Goal: Task Accomplishment & Management: Manage account settings

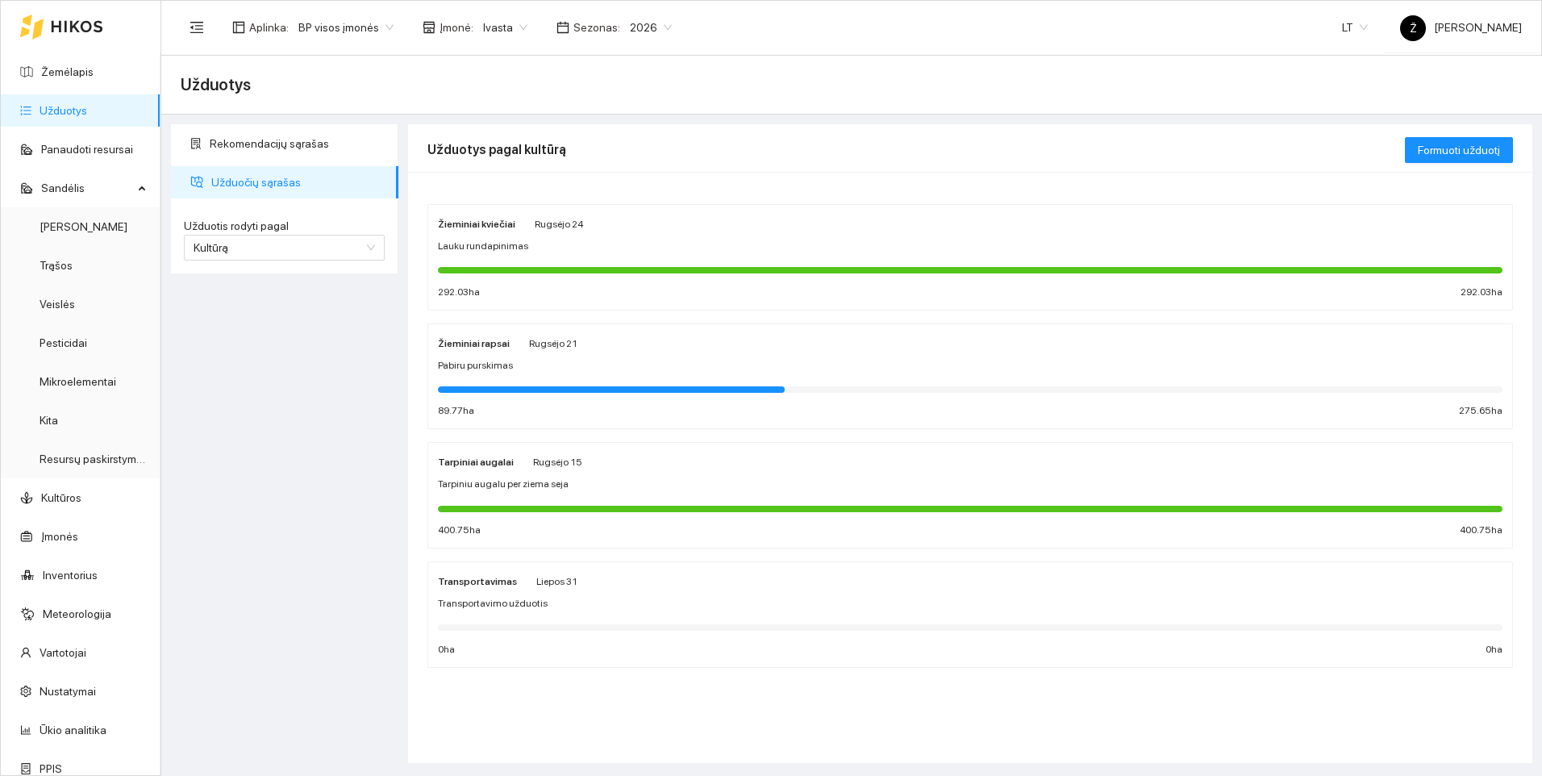
click at [495, 379] on div at bounding box center [970, 388] width 1065 height 18
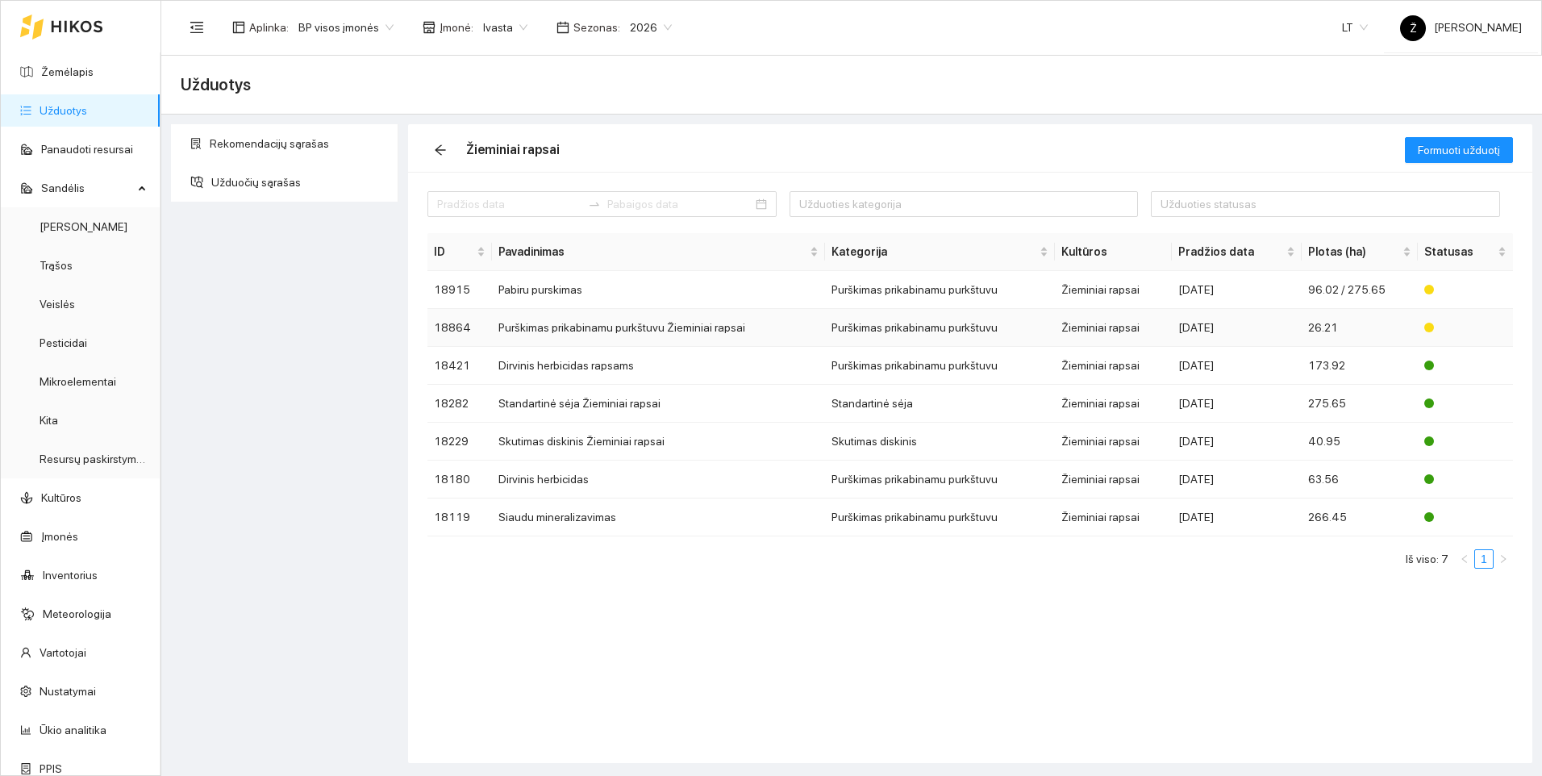
click at [812, 323] on td "Purškimas prikabinamu purkštuvu Žieminiai rapsai" at bounding box center [659, 328] width 334 height 38
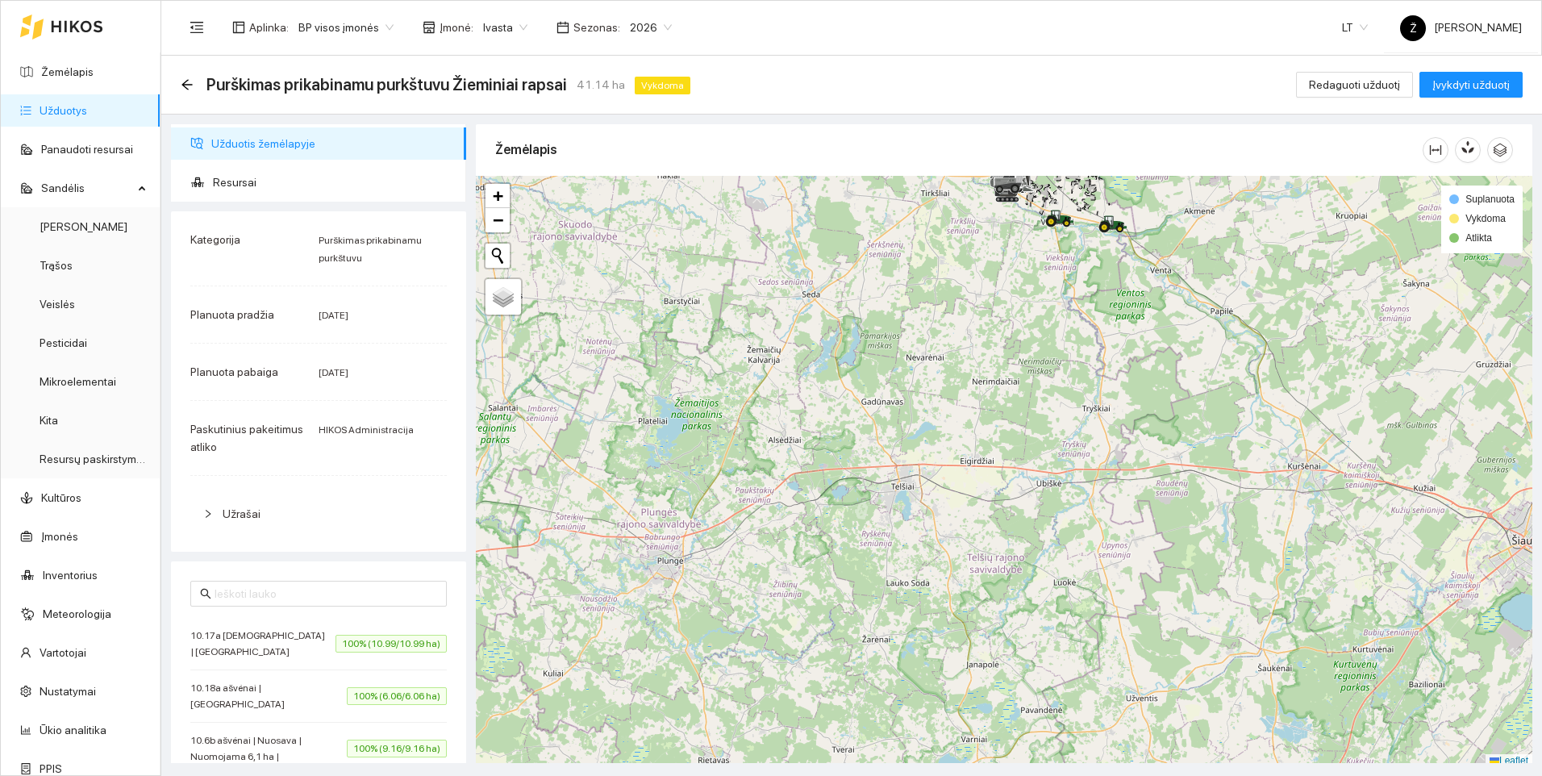
scroll to position [5, 0]
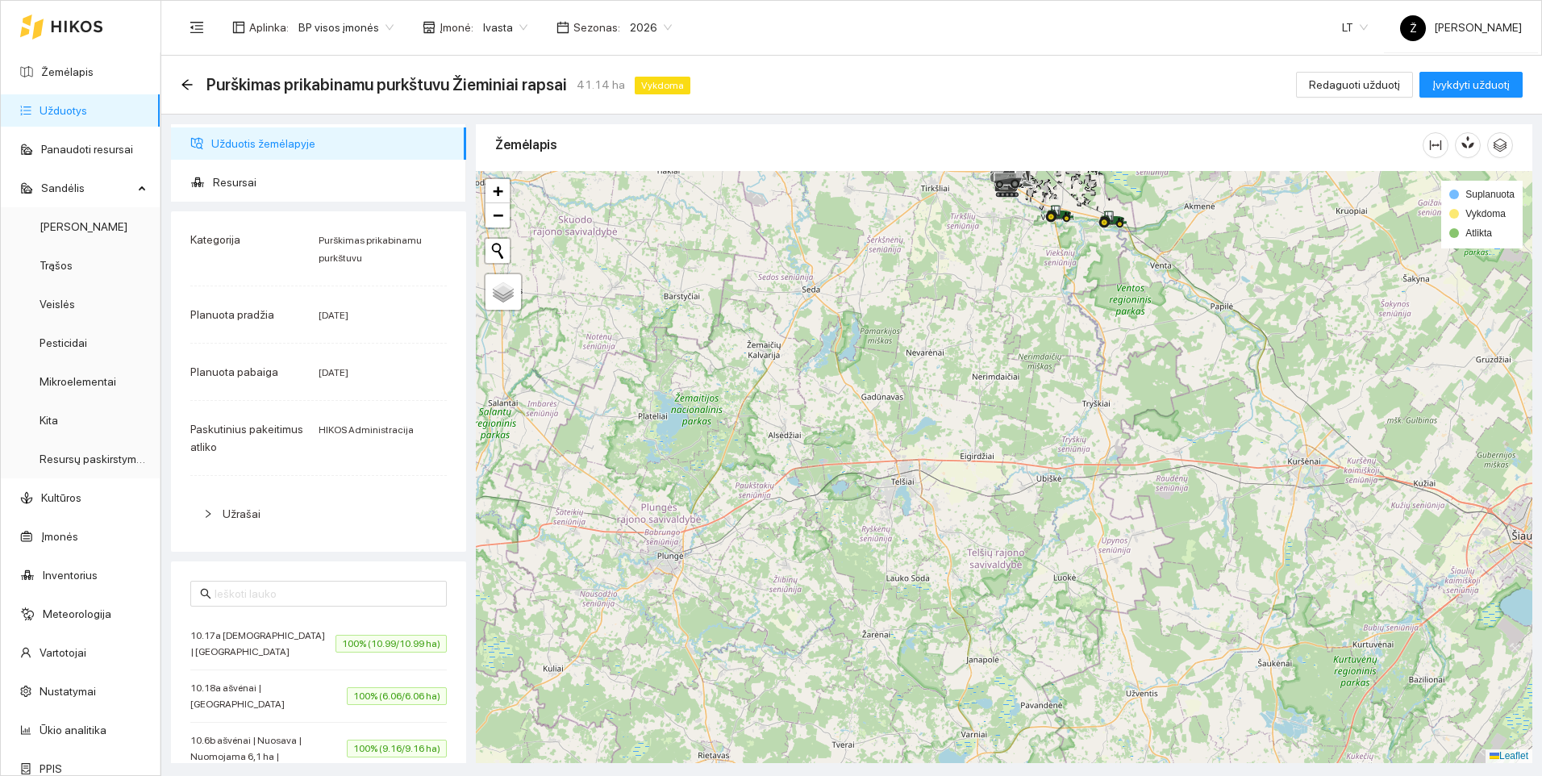
drag, startPoint x: 1071, startPoint y: 320, endPoint x: 941, endPoint y: 710, distance: 411.0
click at [941, 711] on div at bounding box center [1004, 467] width 1057 height 592
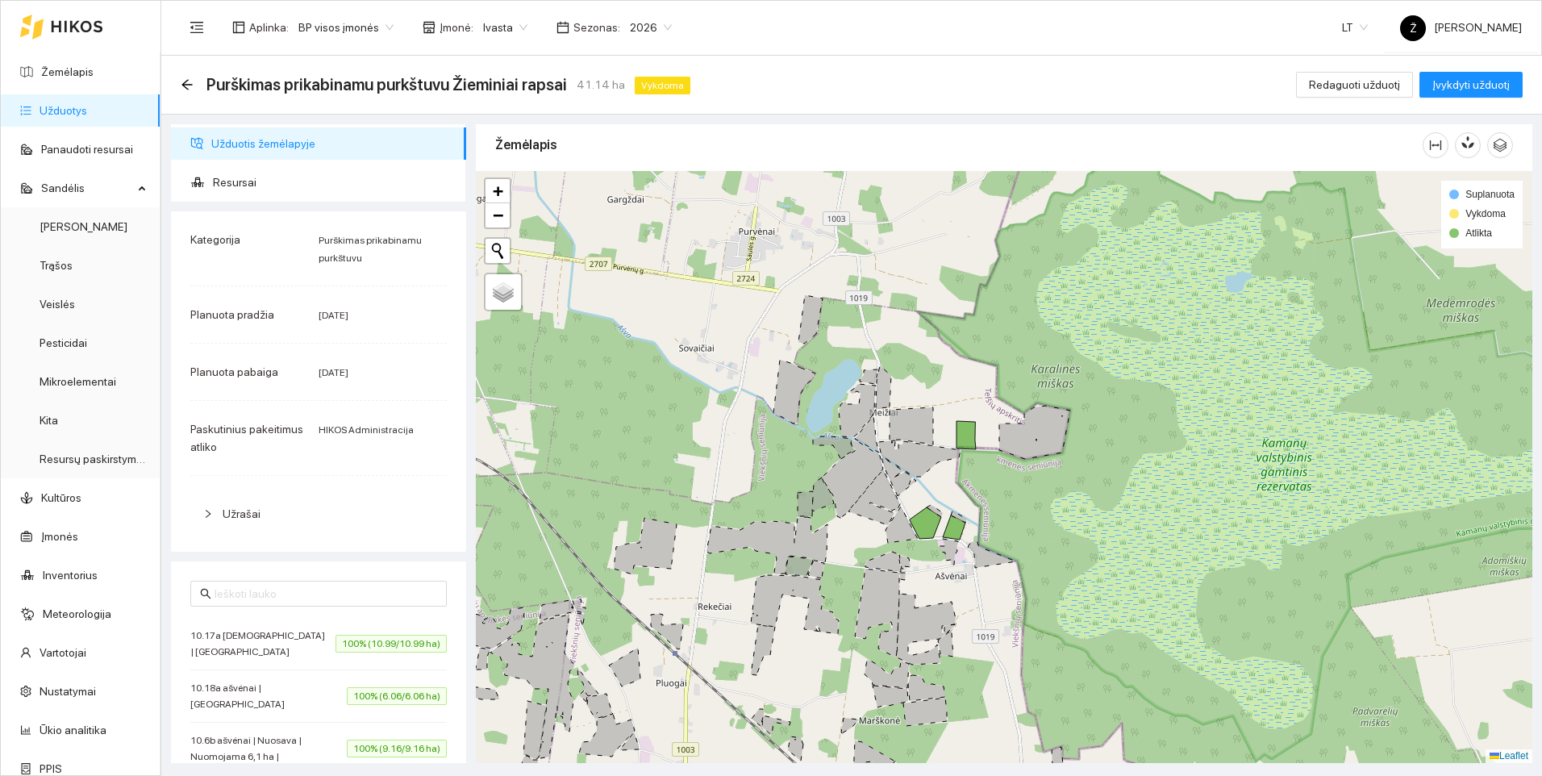
click at [513, 37] on span "Ivasta" at bounding box center [505, 27] width 44 height 24
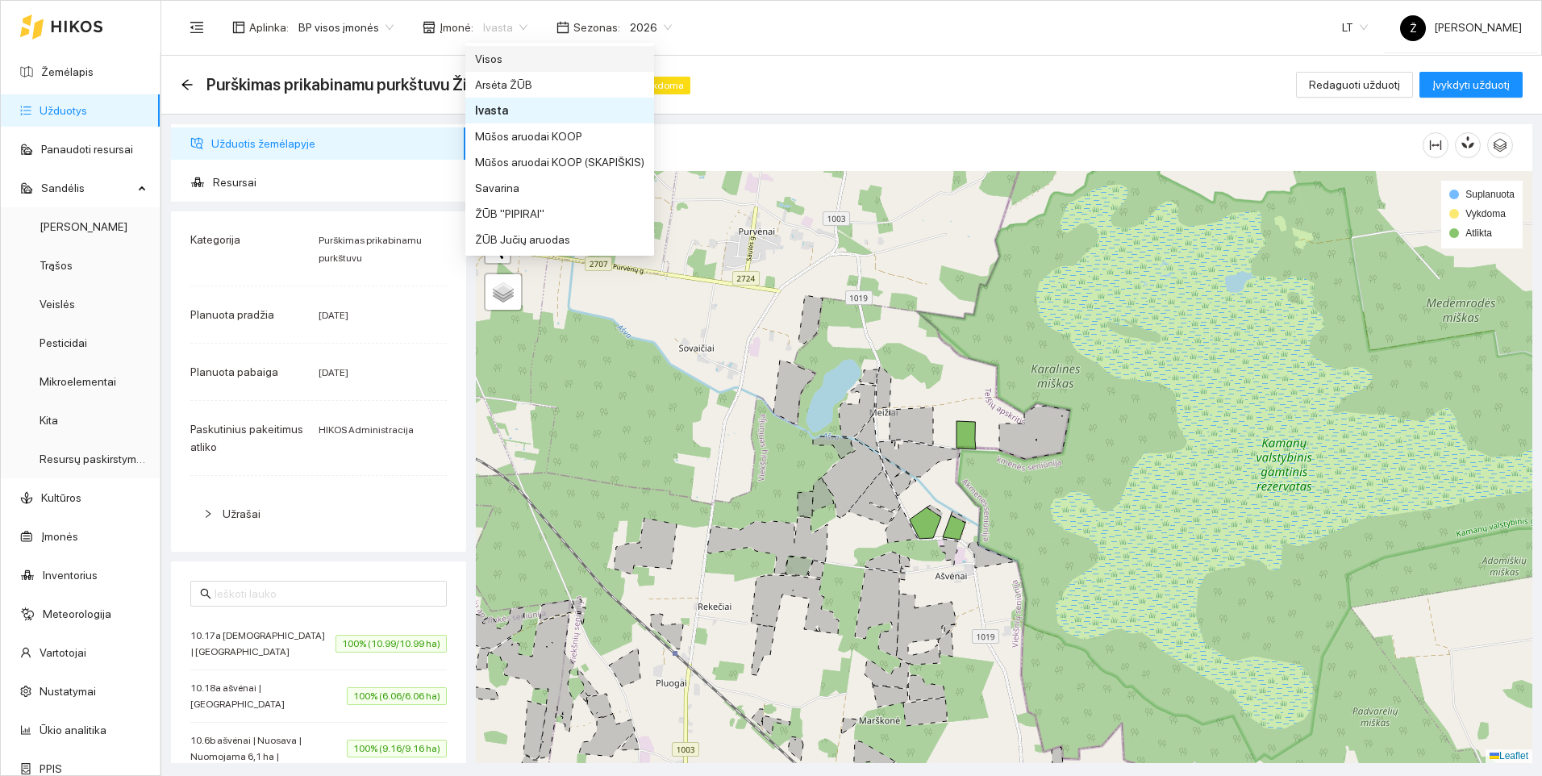
click at [498, 63] on div "Visos" at bounding box center [559, 59] width 169 height 18
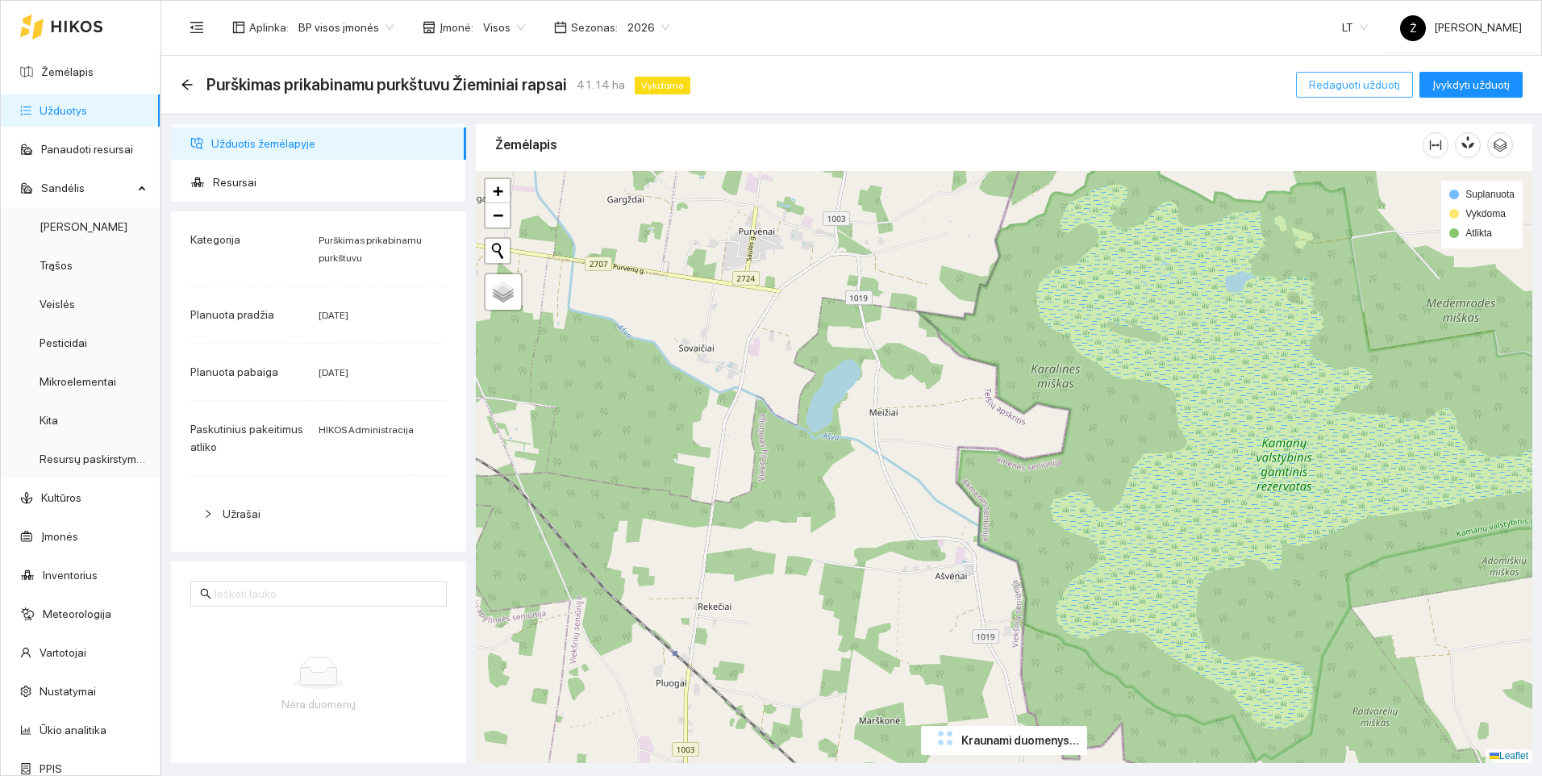
click at [1333, 89] on span "Redaguoti užduotį" at bounding box center [1354, 85] width 91 height 18
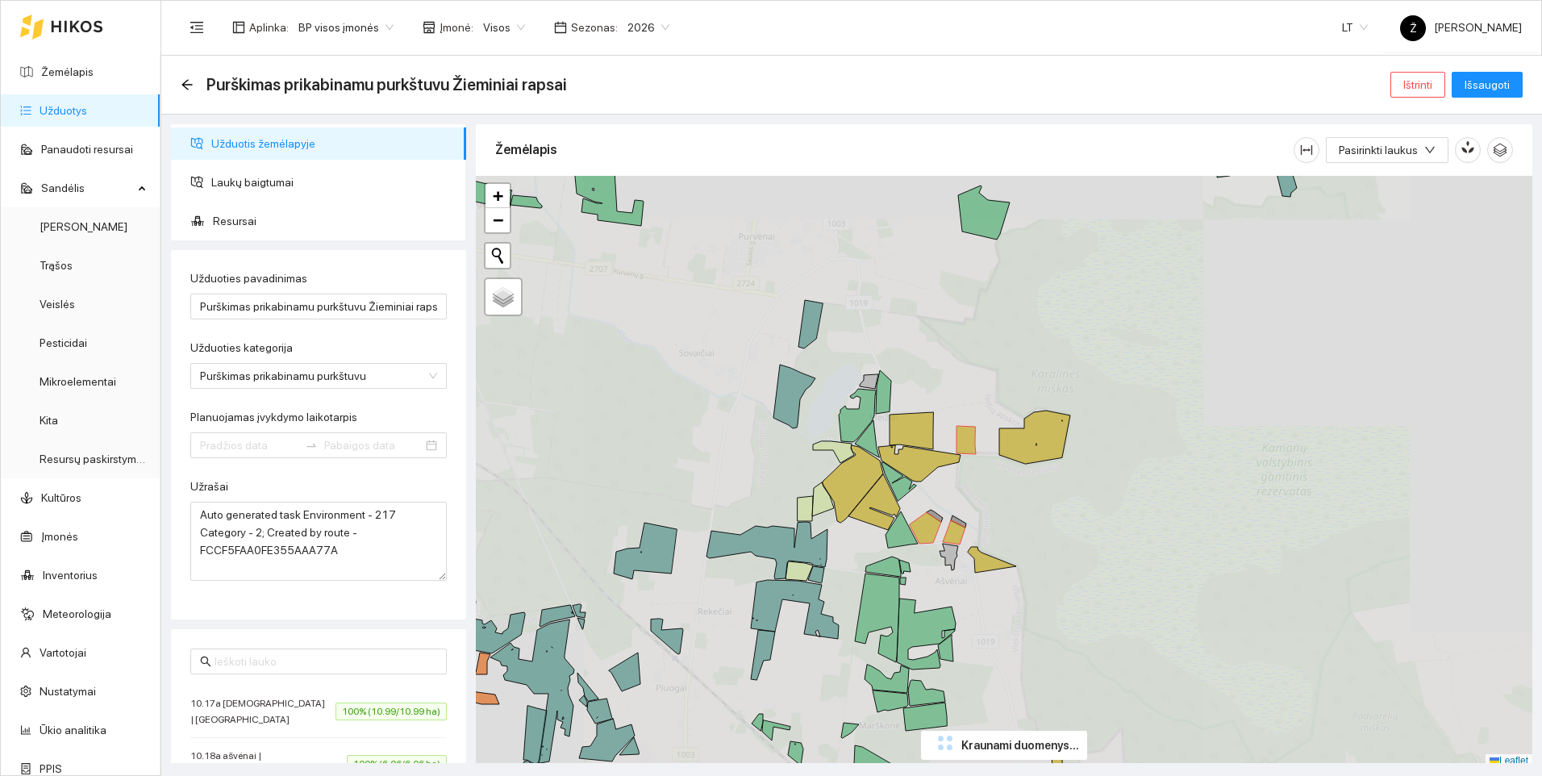
type input "[DATE]"
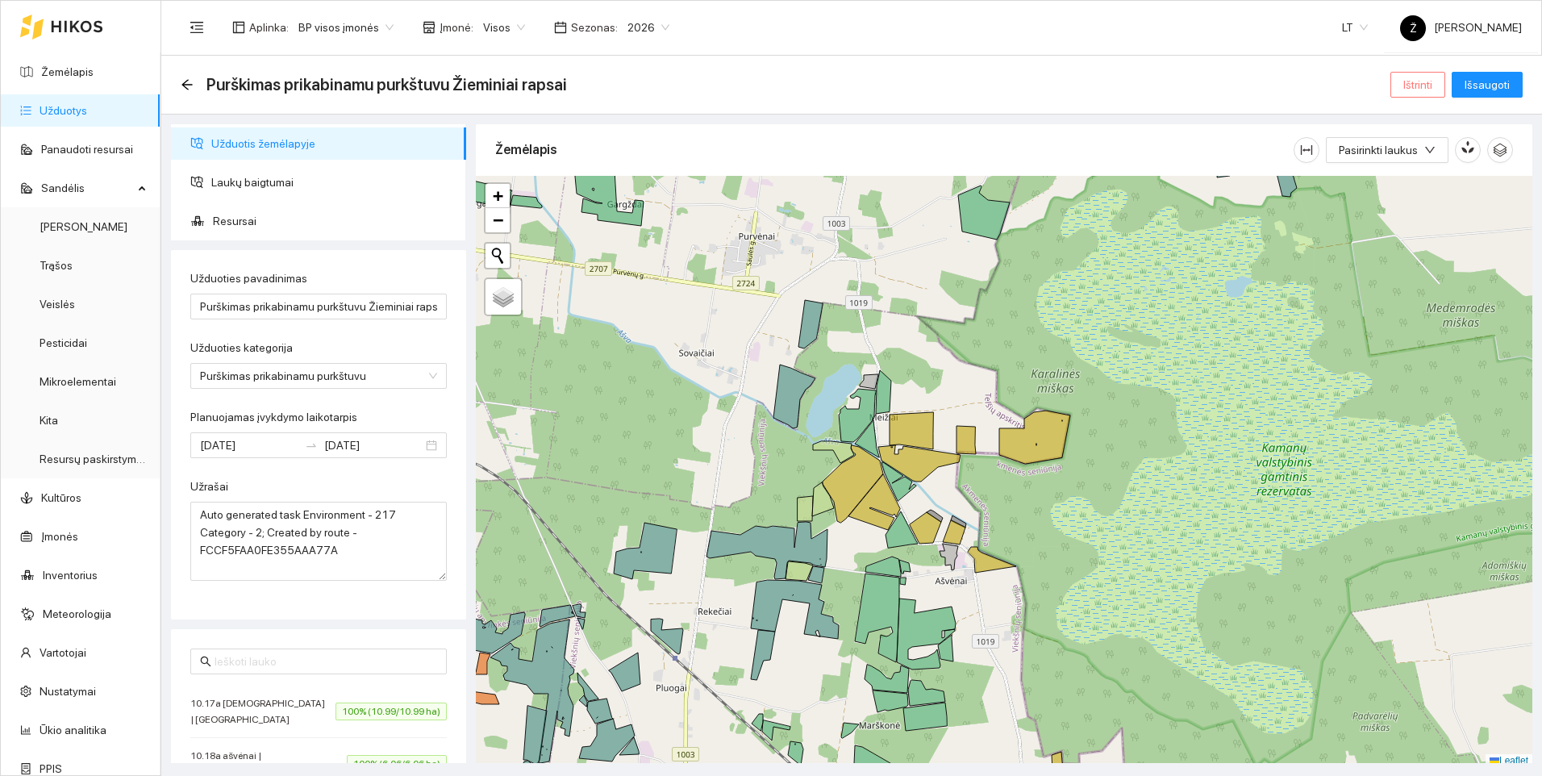
click at [1400, 86] on button "Ištrinti" at bounding box center [1418, 85] width 55 height 26
click at [1417, 155] on span "Taip" at bounding box center [1423, 163] width 21 height 18
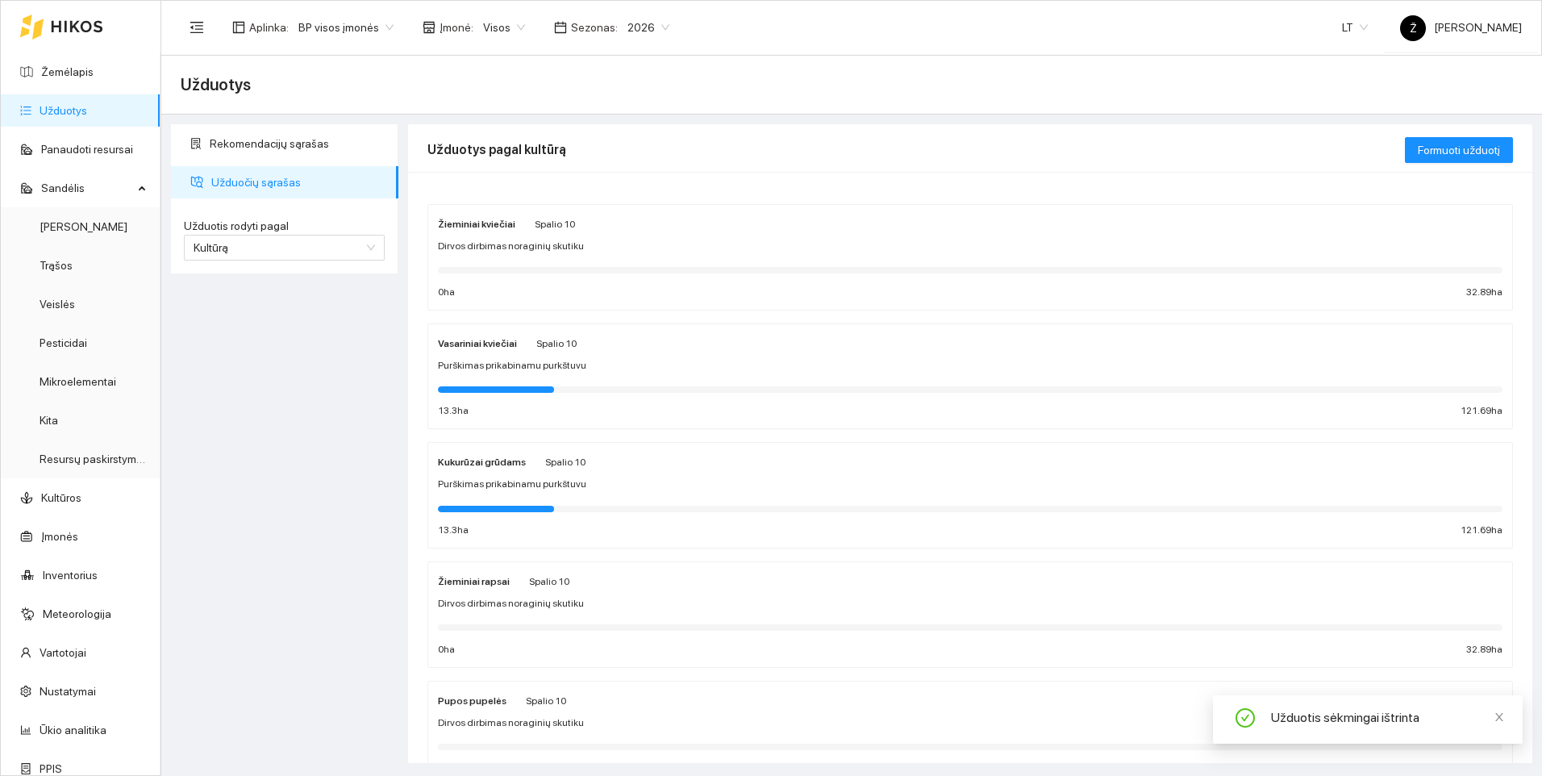
click at [497, 20] on span "Visos" at bounding box center [504, 27] width 42 height 24
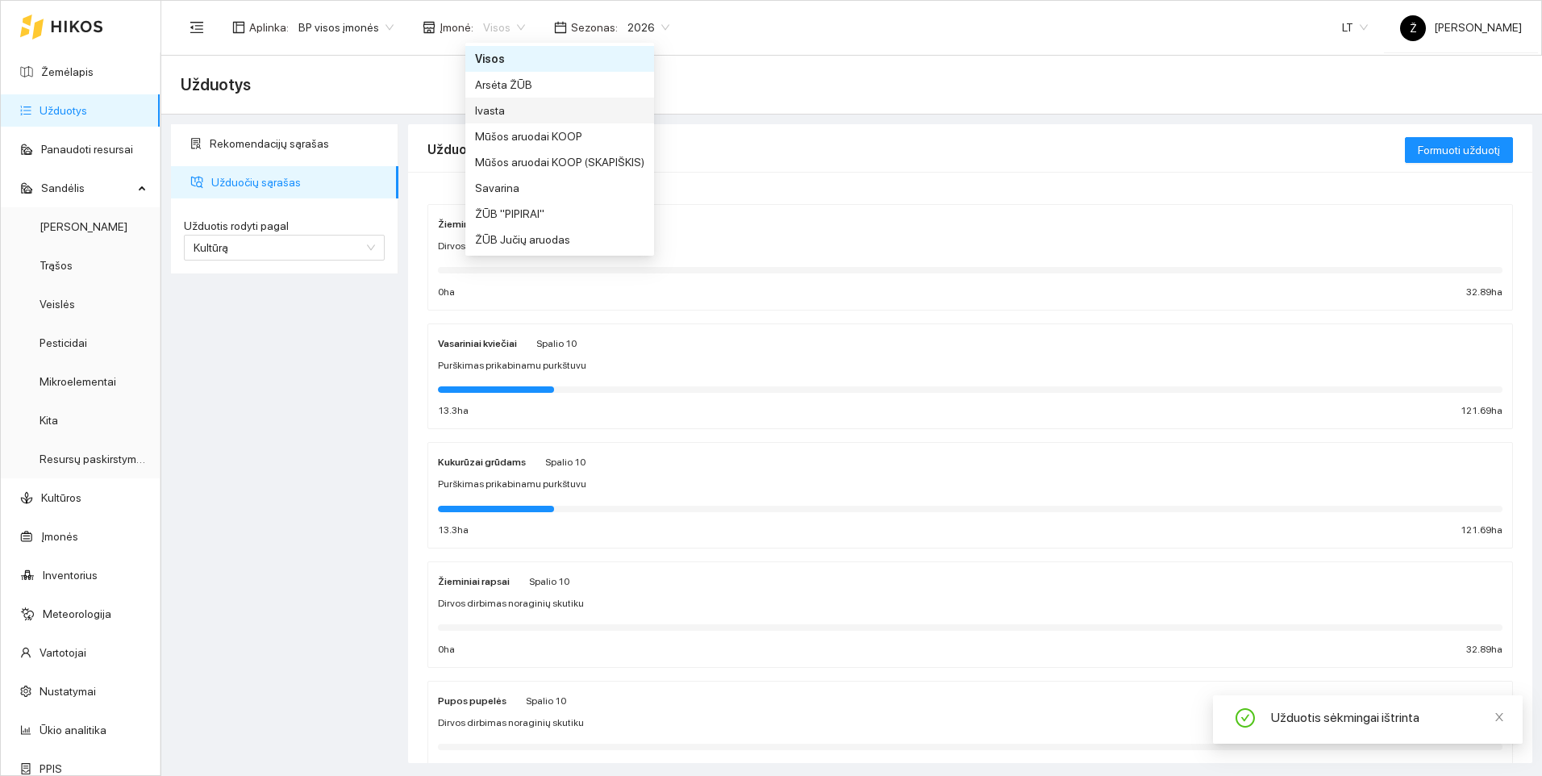
click at [498, 112] on div "Ivasta" at bounding box center [559, 111] width 169 height 18
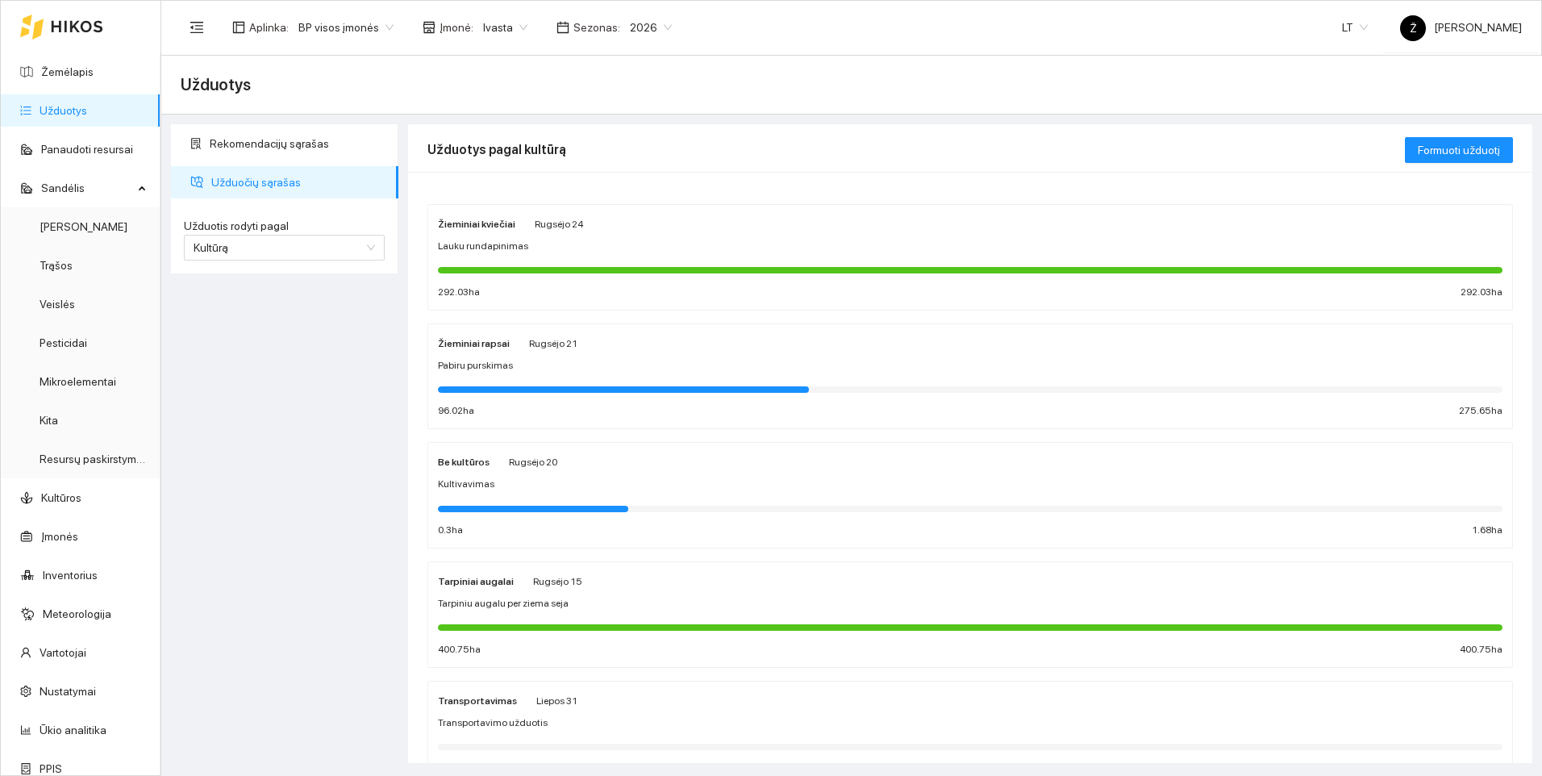
click at [545, 359] on div "Pabiru purskimas" at bounding box center [970, 365] width 1065 height 15
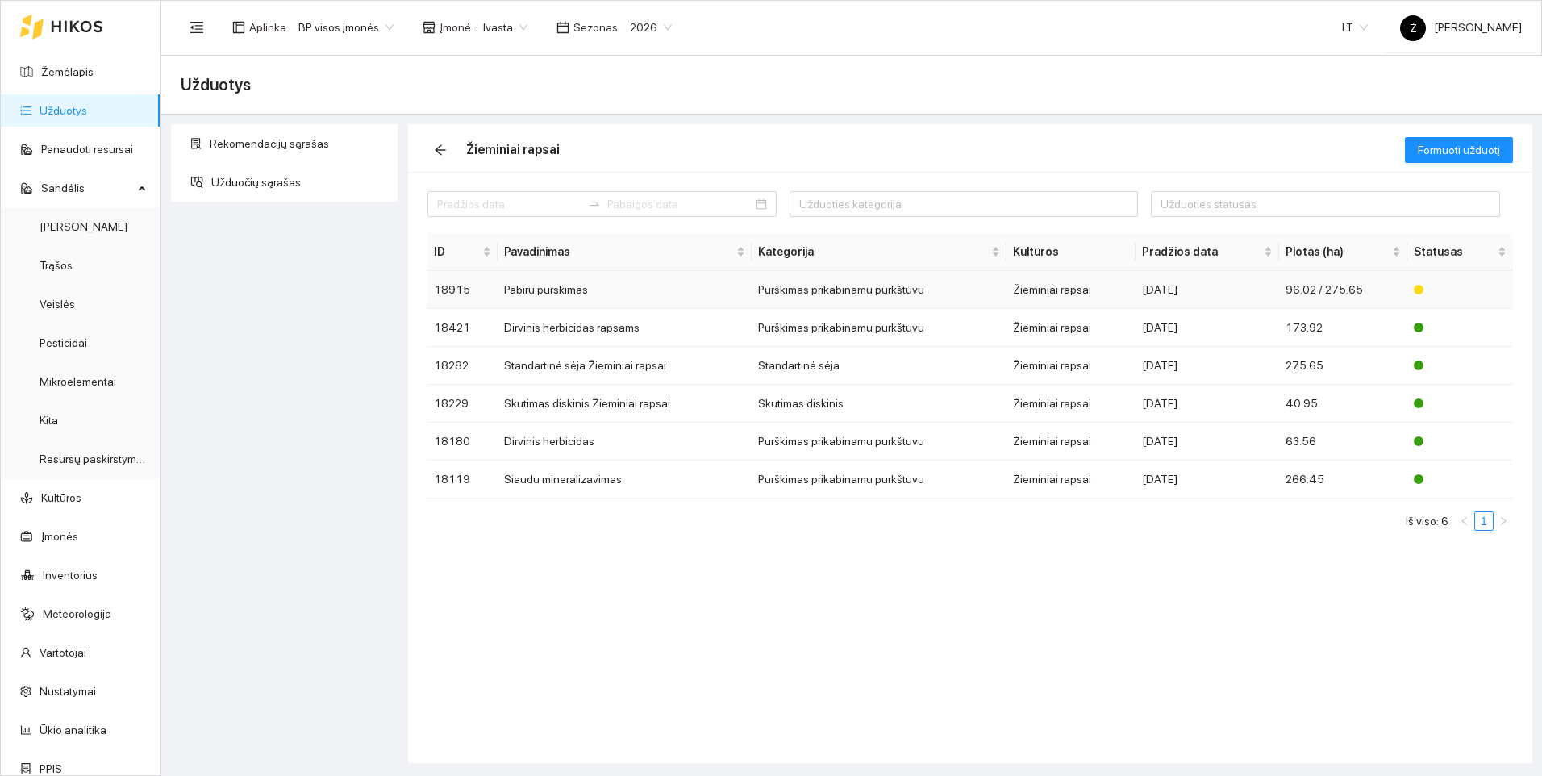
click at [610, 284] on td "Pabiru purskimas" at bounding box center [625, 290] width 255 height 38
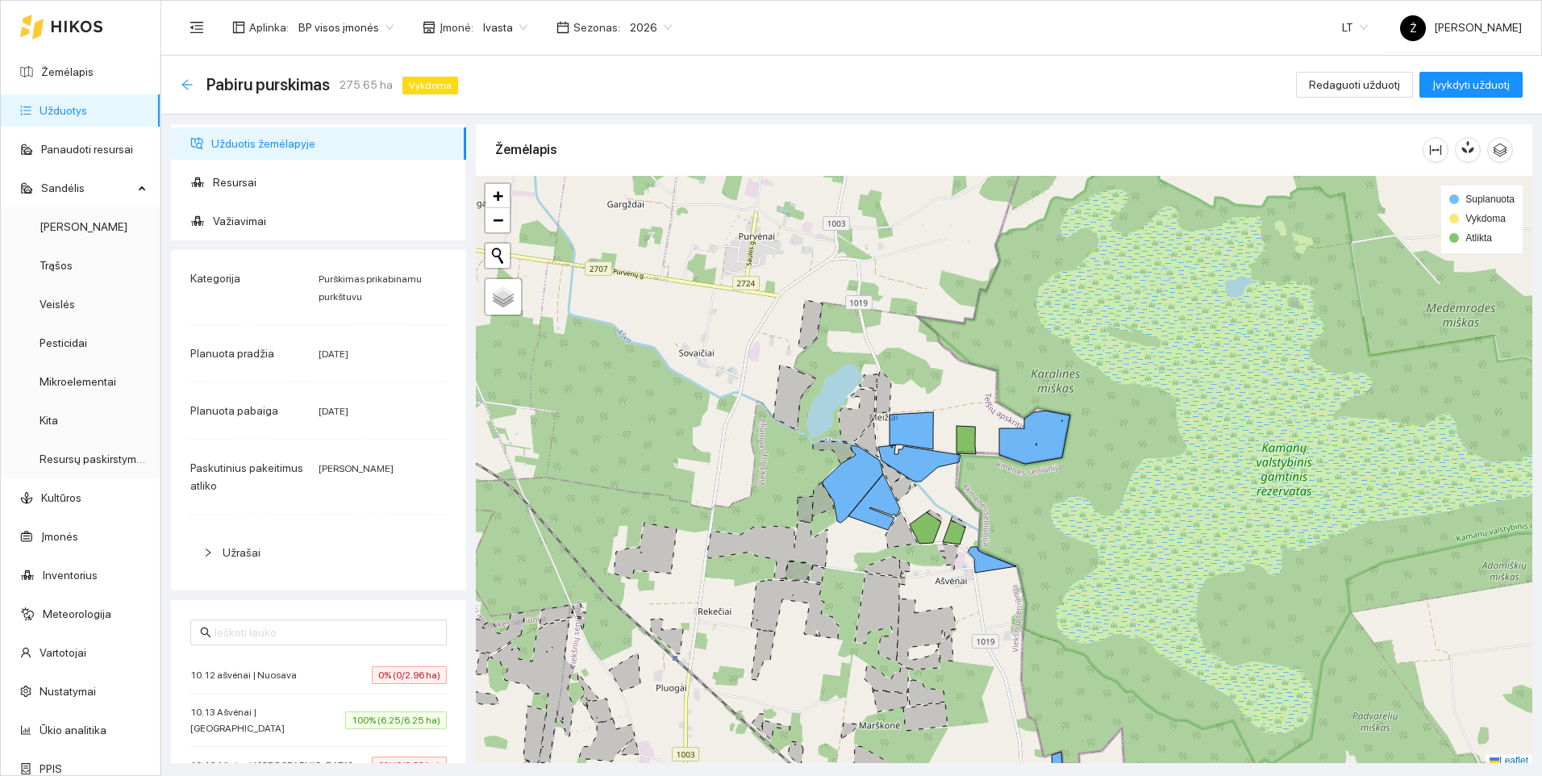
click at [183, 83] on icon "arrow-left" at bounding box center [187, 84] width 10 height 10
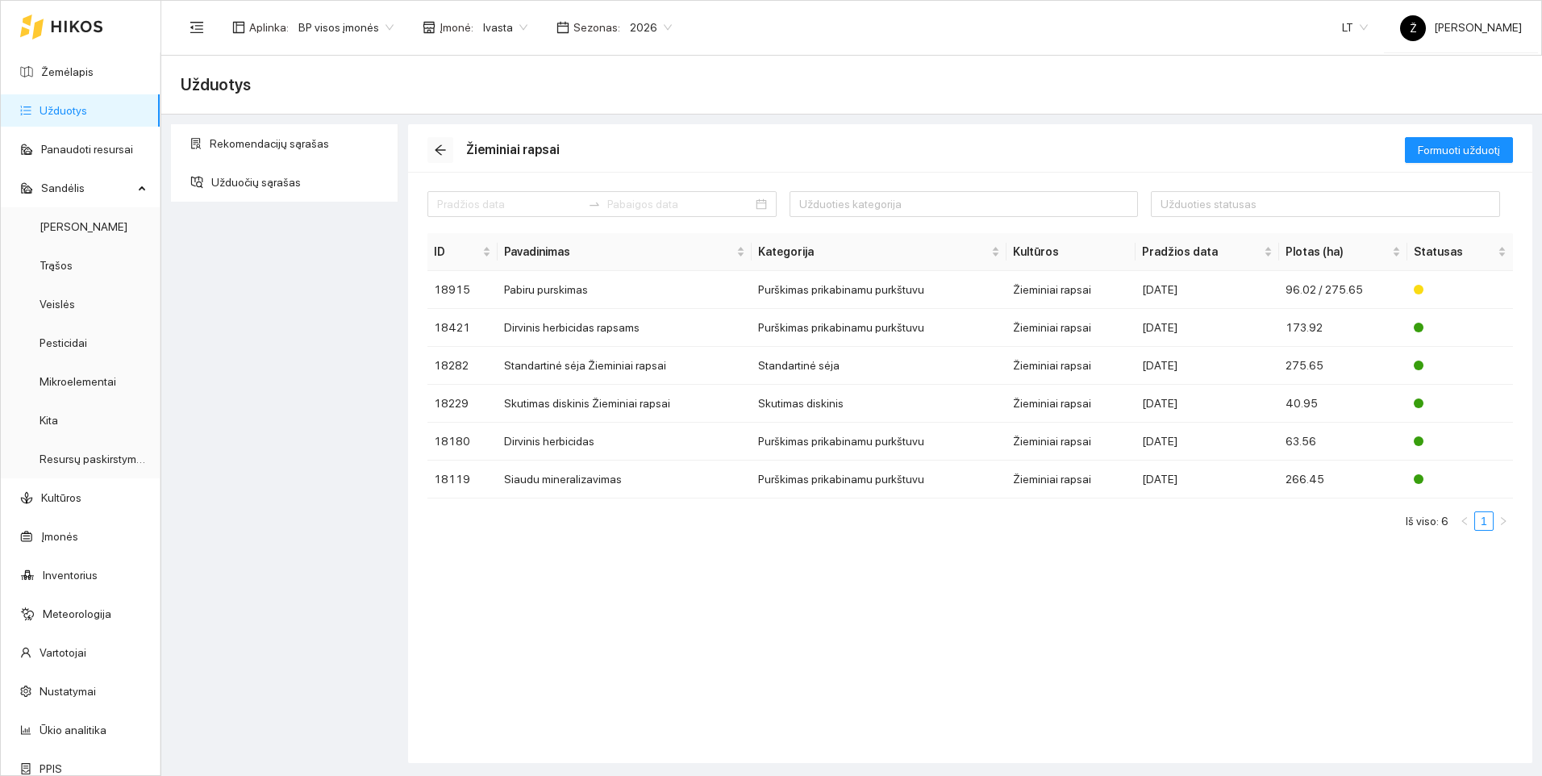
click at [446, 144] on icon "arrow-left" at bounding box center [440, 150] width 13 height 13
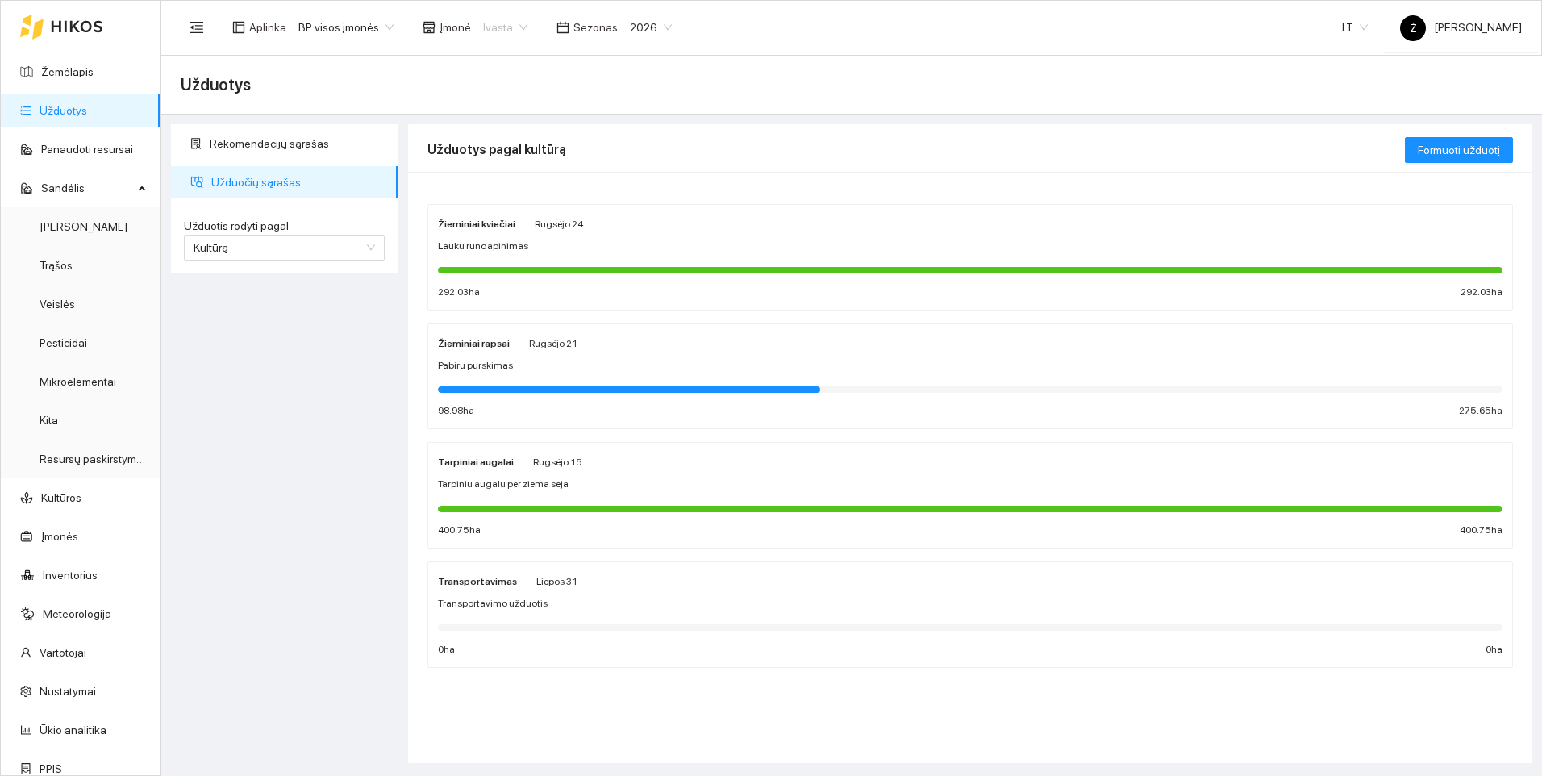
click at [493, 15] on div "Ivasta" at bounding box center [506, 28] width 64 height 26
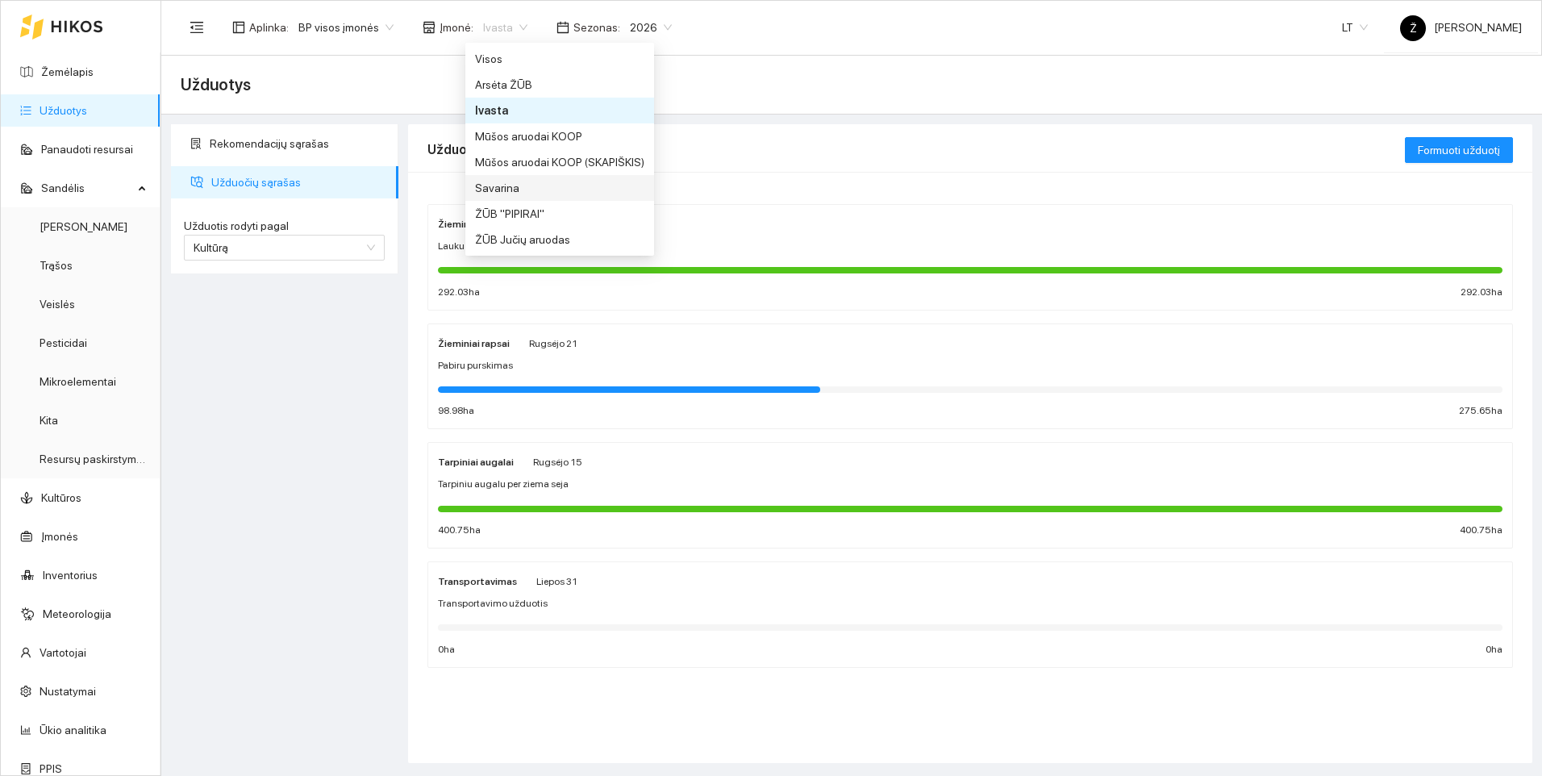
click at [486, 181] on div "Savarina" at bounding box center [559, 188] width 189 height 26
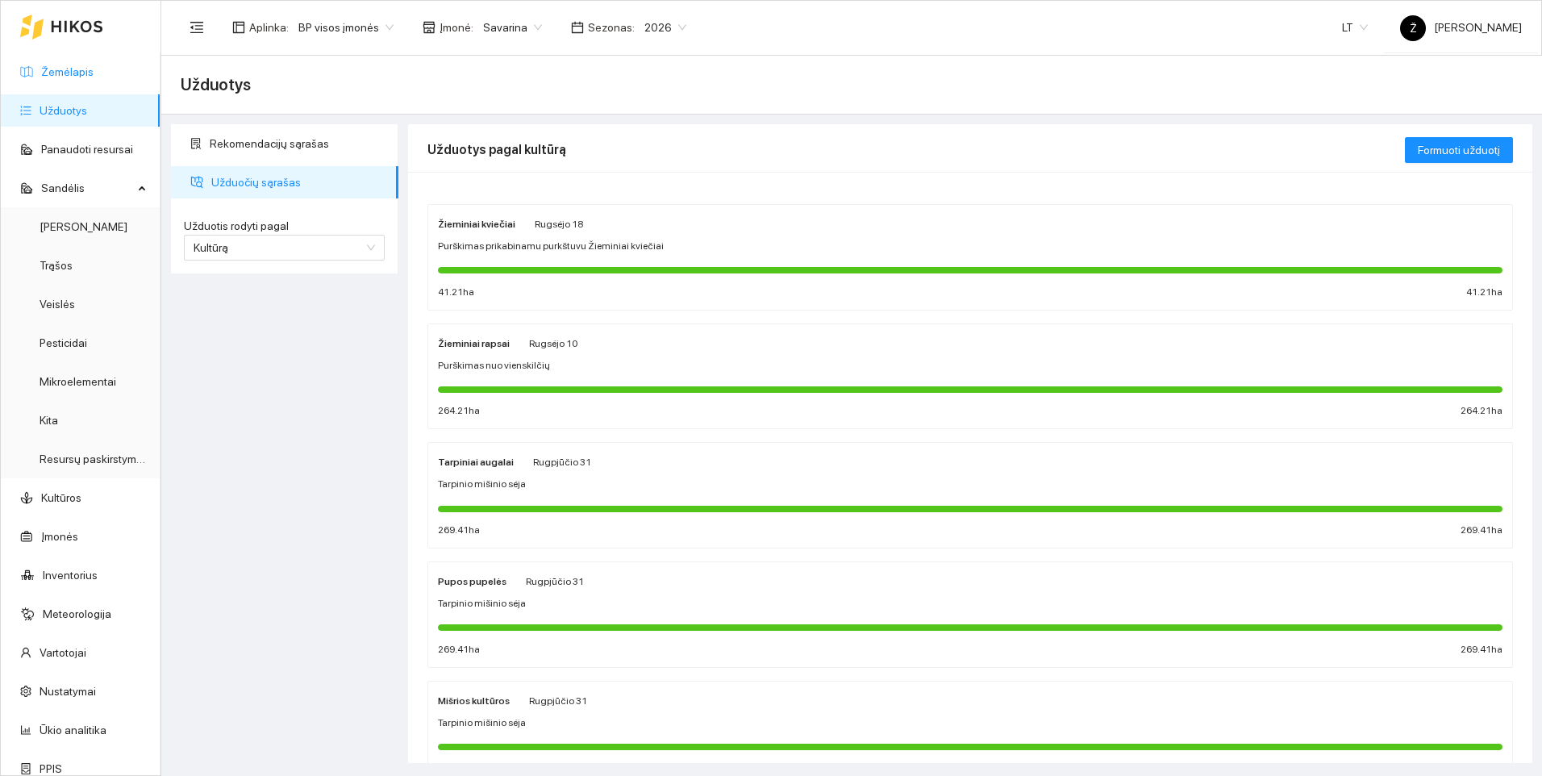
click at [73, 68] on link "Žemėlapis" at bounding box center [67, 71] width 52 height 13
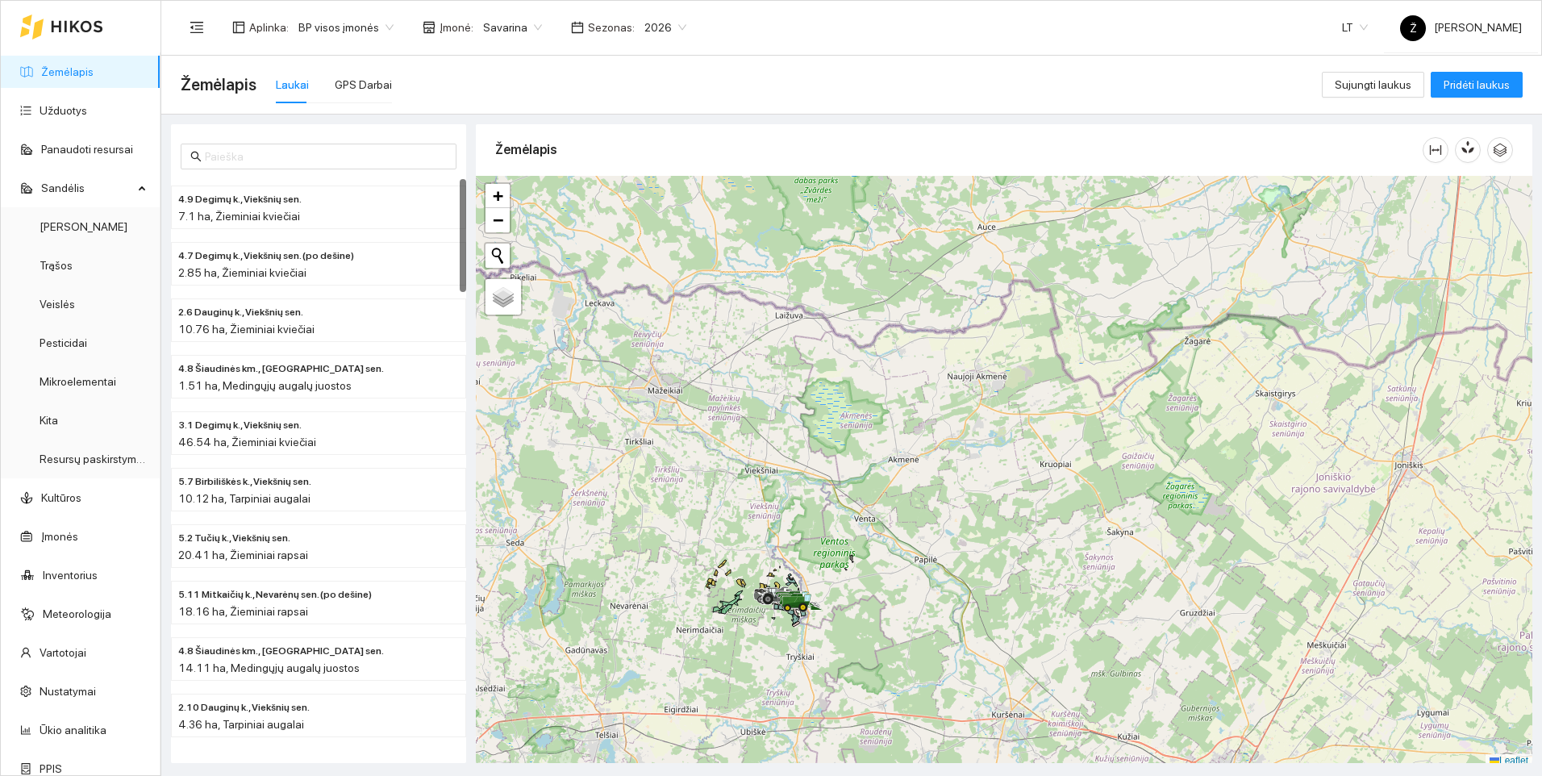
scroll to position [5, 0]
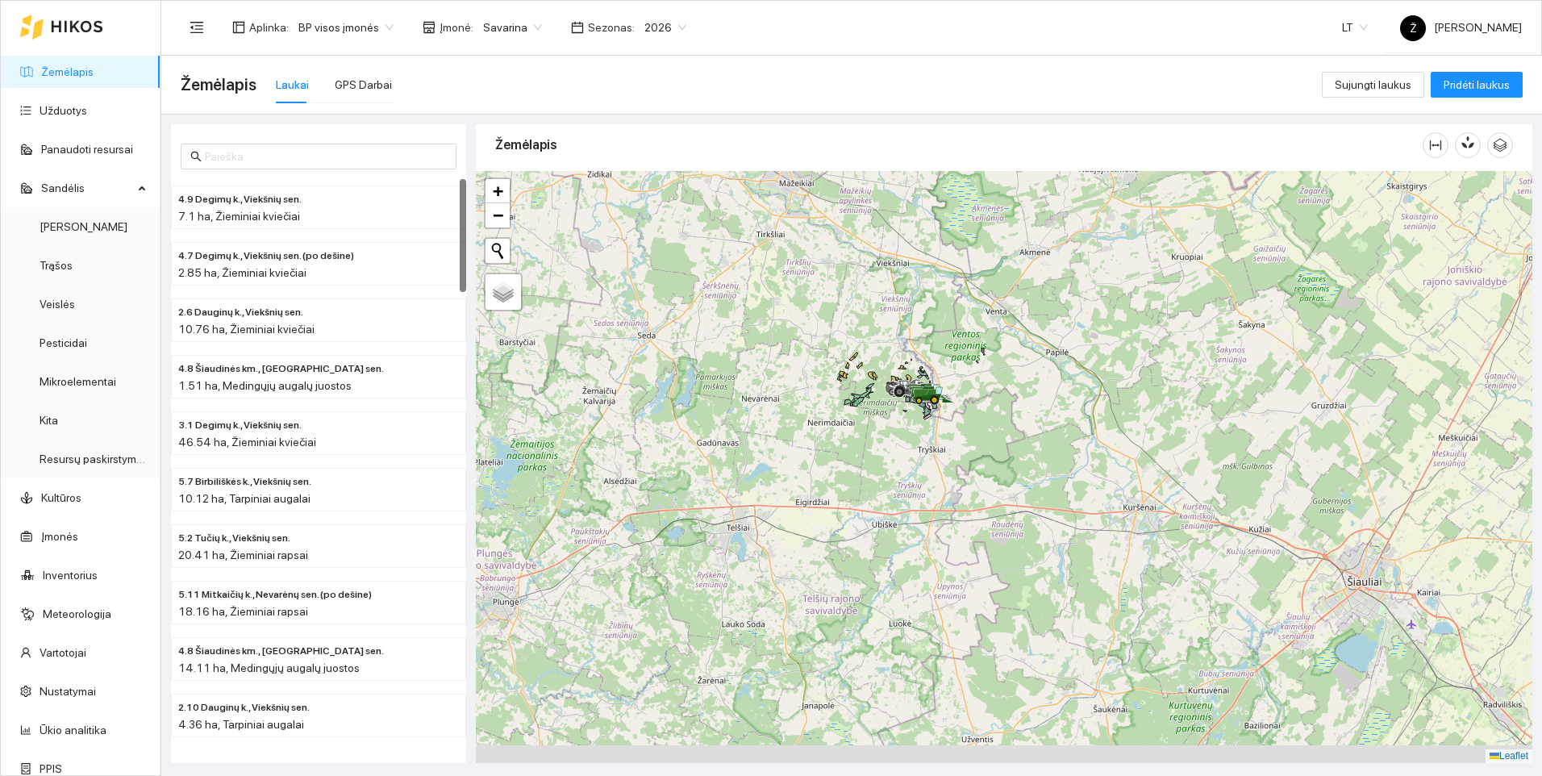
drag, startPoint x: 739, startPoint y: 547, endPoint x: 898, endPoint y: 295, distance: 297.7
click at [898, 295] on div at bounding box center [1004, 467] width 1057 height 592
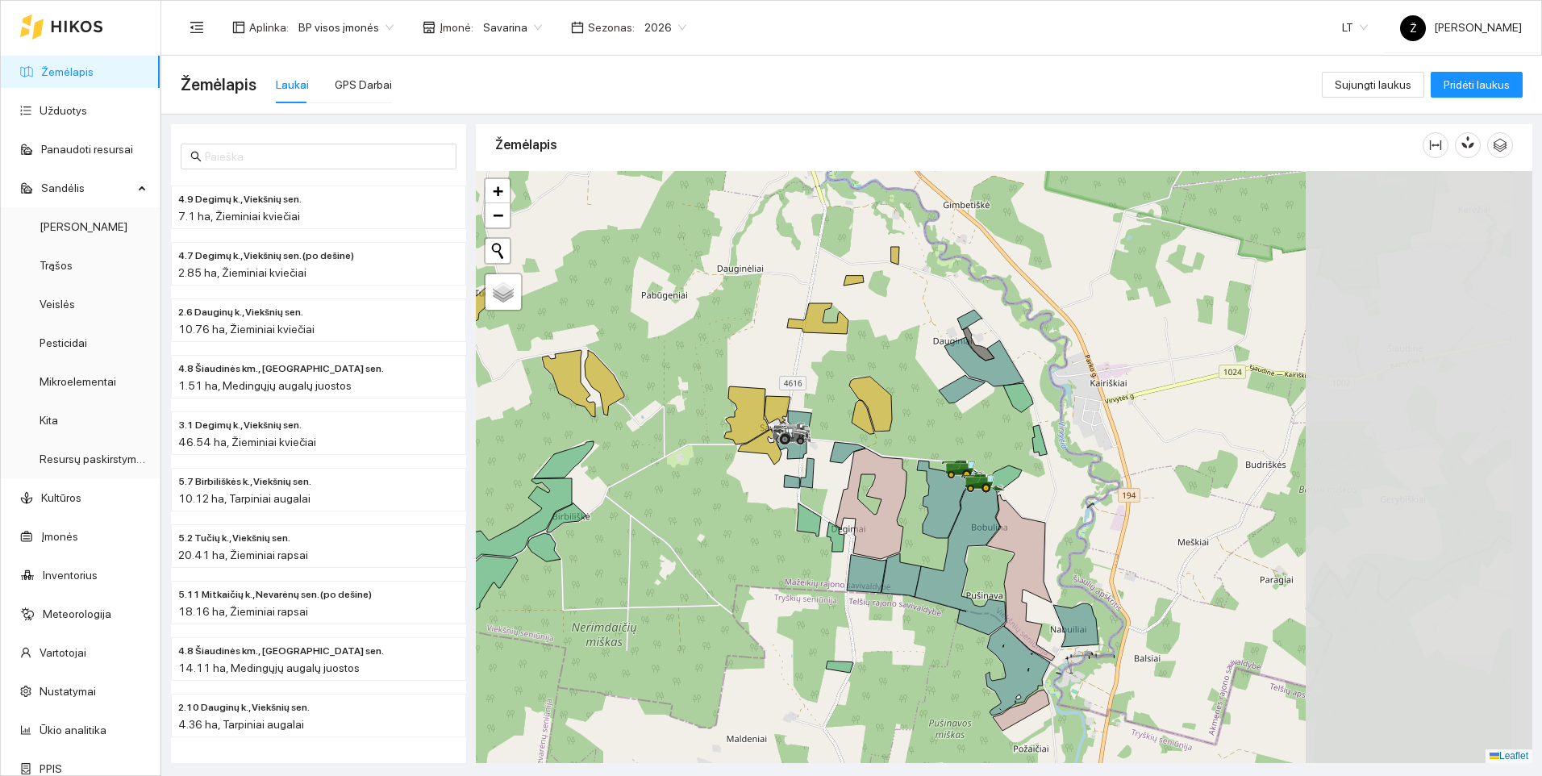
drag, startPoint x: 1093, startPoint y: 426, endPoint x: 749, endPoint y: 324, distance: 359.1
click at [749, 324] on div at bounding box center [1004, 467] width 1057 height 592
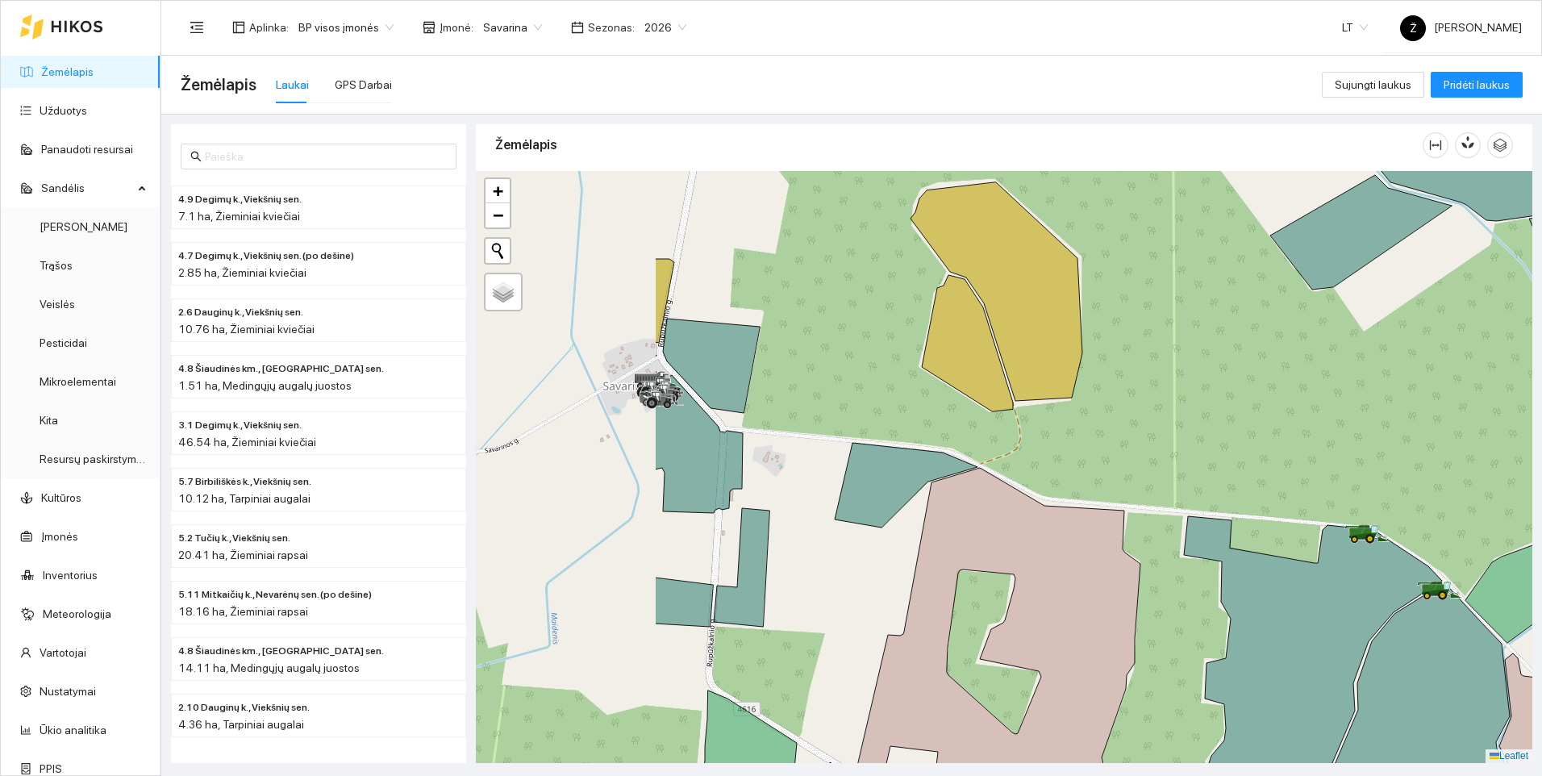
drag, startPoint x: 831, startPoint y: 428, endPoint x: 1108, endPoint y: 449, distance: 278.3
click at [1108, 449] on div at bounding box center [1004, 467] width 1057 height 592
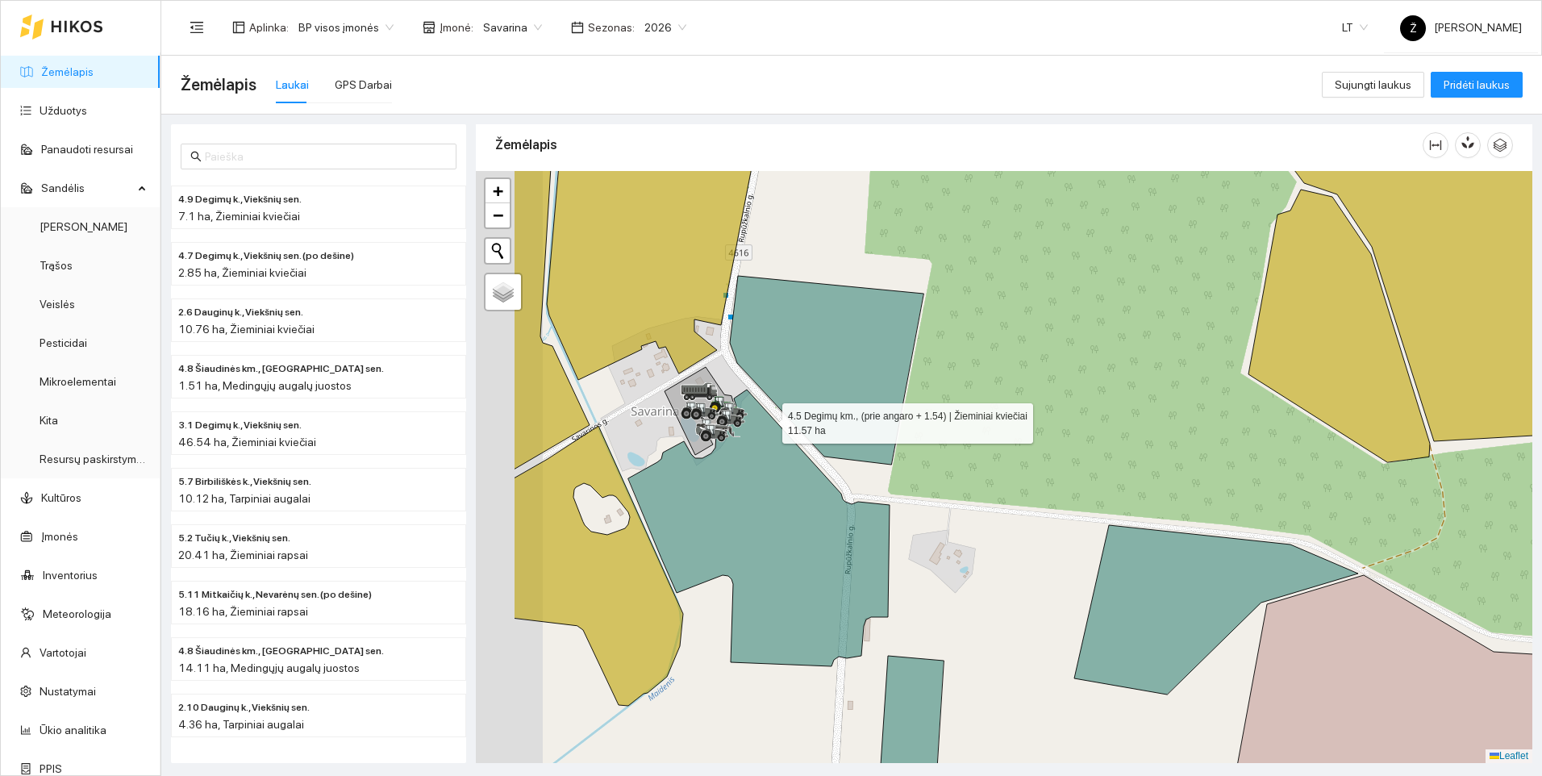
drag, startPoint x: 603, startPoint y: 403, endPoint x: 871, endPoint y: 416, distance: 268.1
click at [870, 417] on icon at bounding box center [758, 528] width 261 height 277
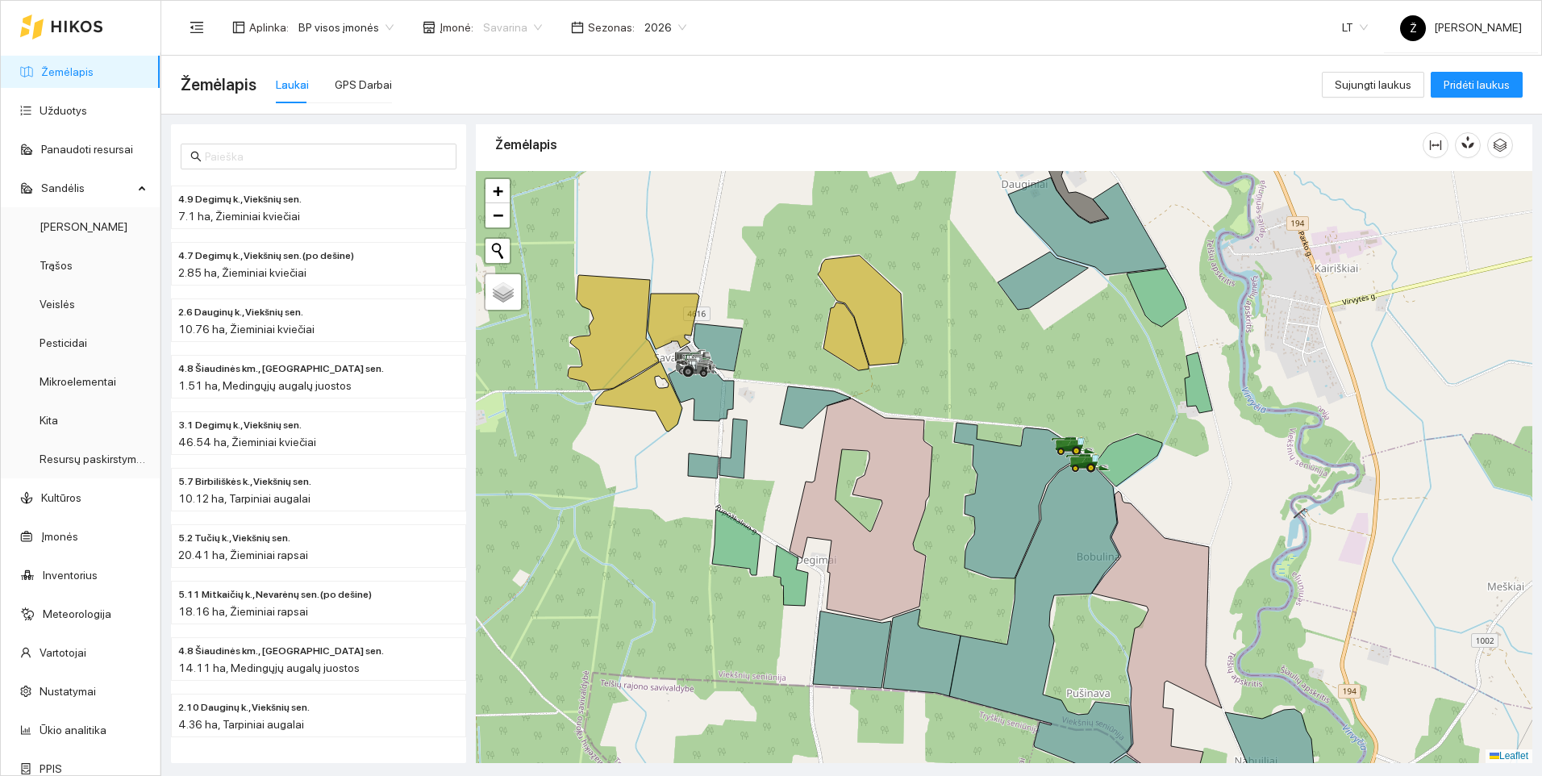
click at [528, 26] on span "Savarina" at bounding box center [512, 27] width 59 height 24
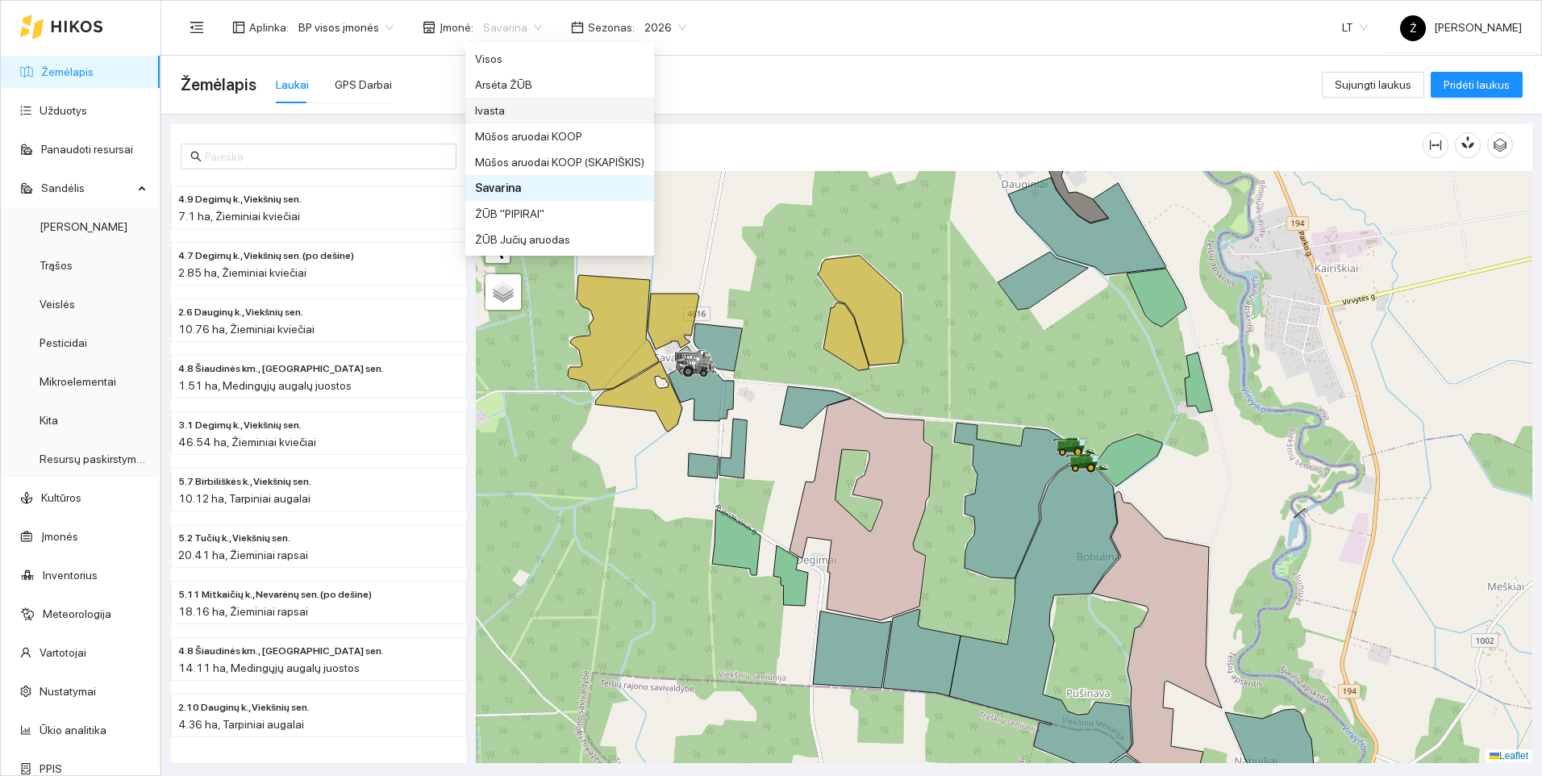
click at [491, 118] on div "Ivasta" at bounding box center [559, 111] width 169 height 18
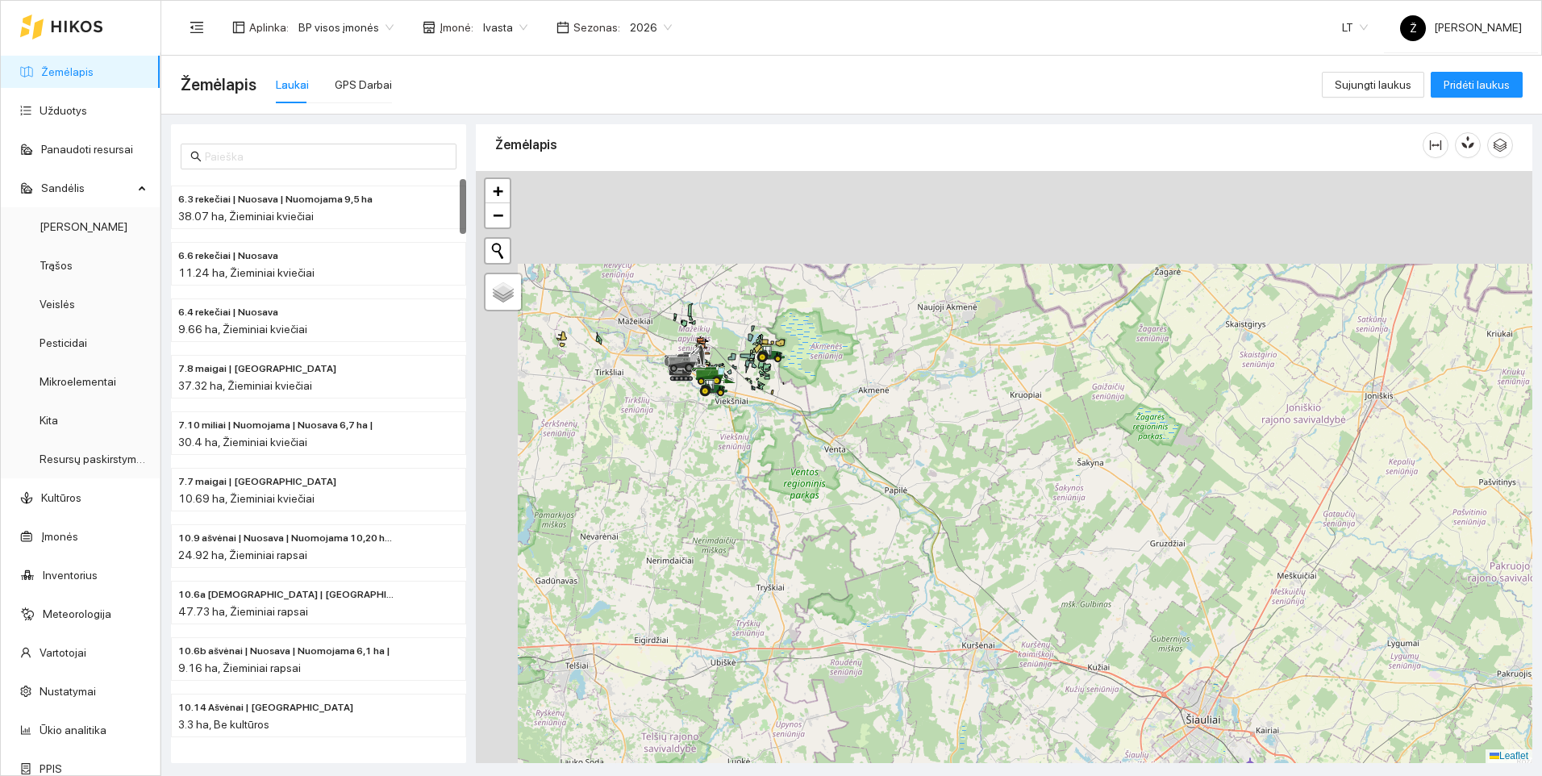
drag, startPoint x: 680, startPoint y: 272, endPoint x: 816, endPoint y: 465, distance: 236.8
click at [816, 465] on div at bounding box center [1004, 467] width 1057 height 592
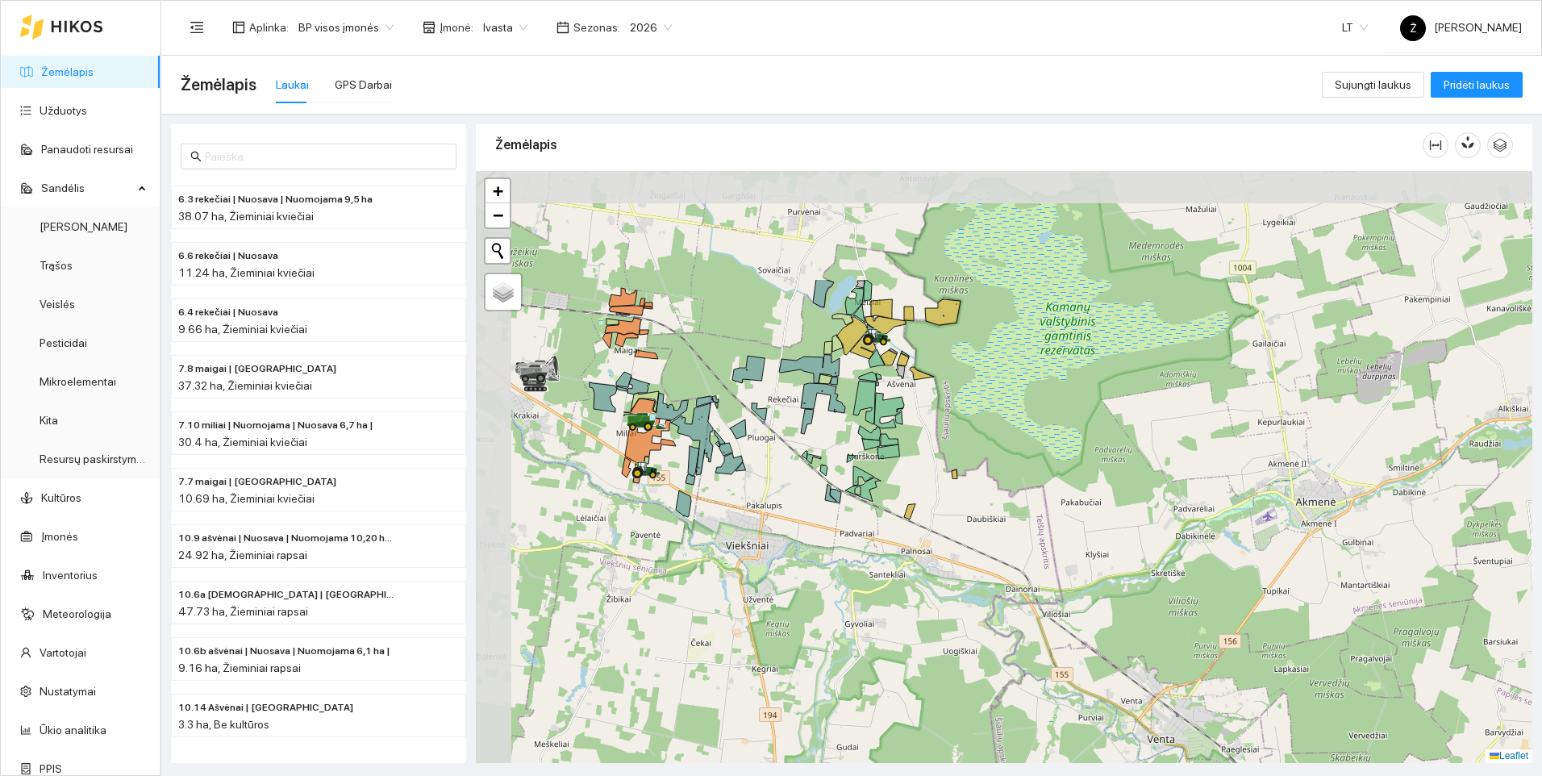
drag, startPoint x: 702, startPoint y: 324, endPoint x: 885, endPoint y: 485, distance: 243.5
click at [885, 485] on div at bounding box center [1004, 467] width 1057 height 592
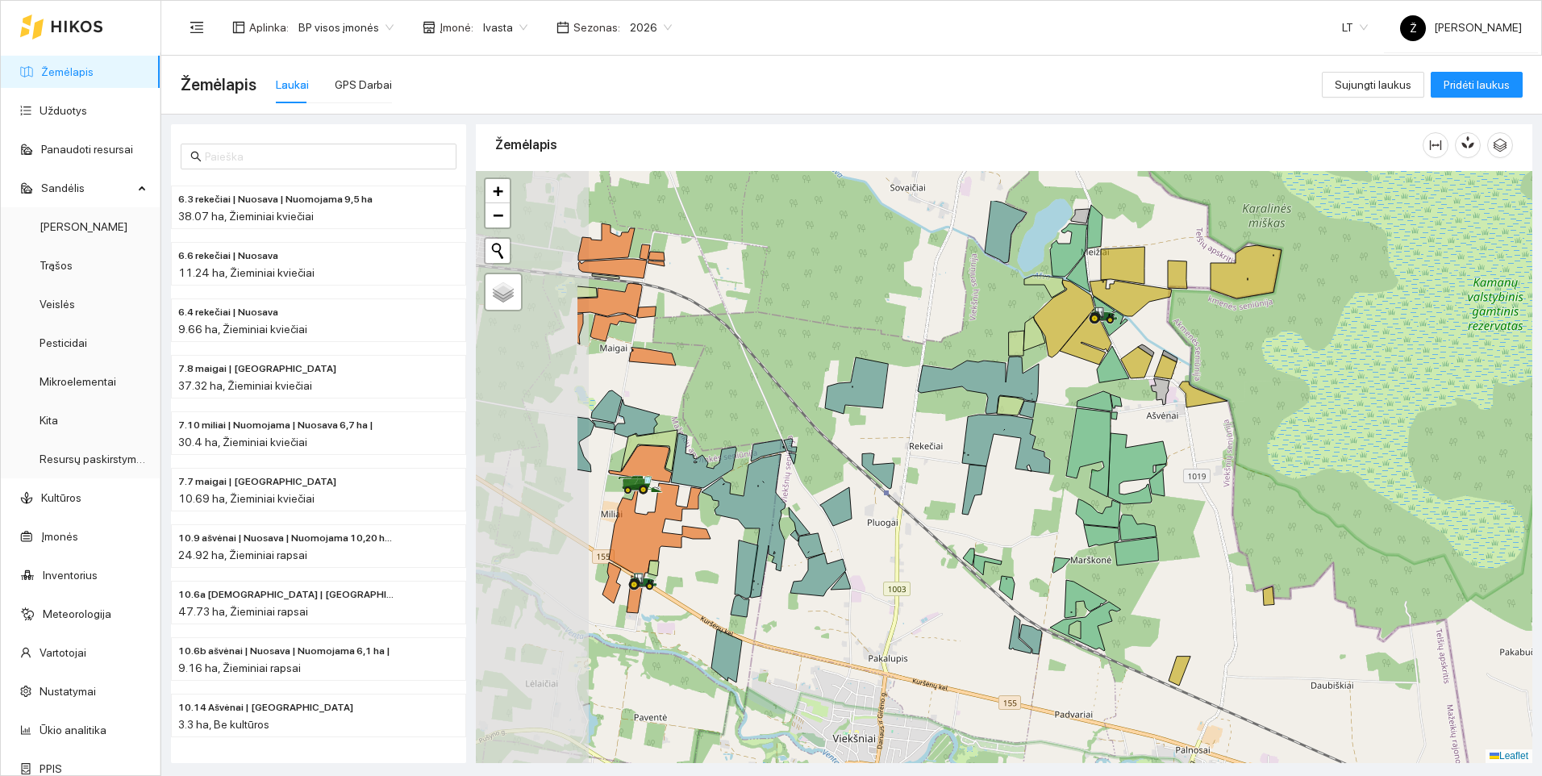
drag, startPoint x: 762, startPoint y: 401, endPoint x: 991, endPoint y: 484, distance: 243.7
click at [991, 484] on div at bounding box center [1004, 467] width 1057 height 592
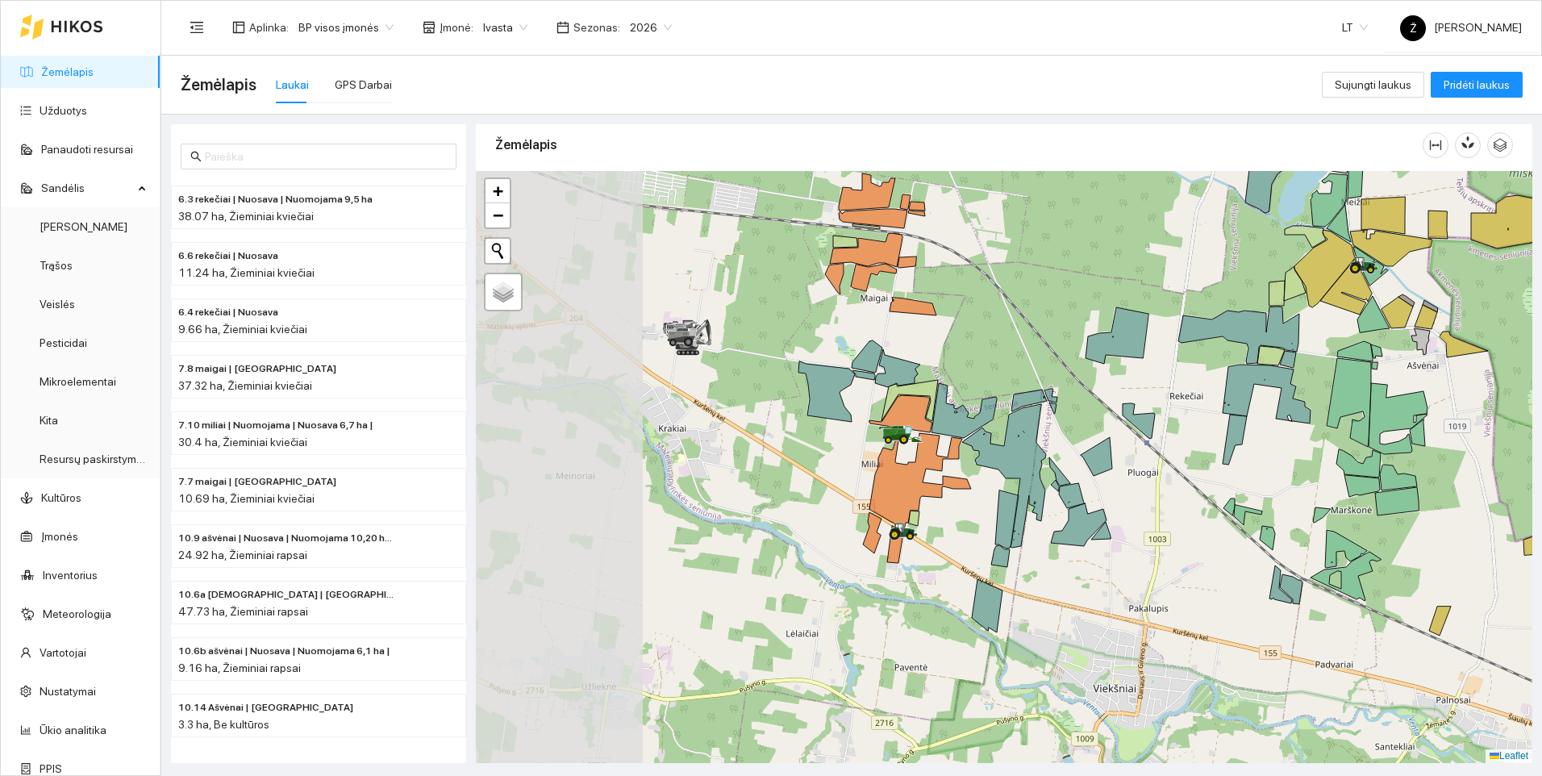
drag, startPoint x: 609, startPoint y: 492, endPoint x: 844, endPoint y: 439, distance: 240.7
click at [843, 440] on div at bounding box center [1004, 467] width 1057 height 592
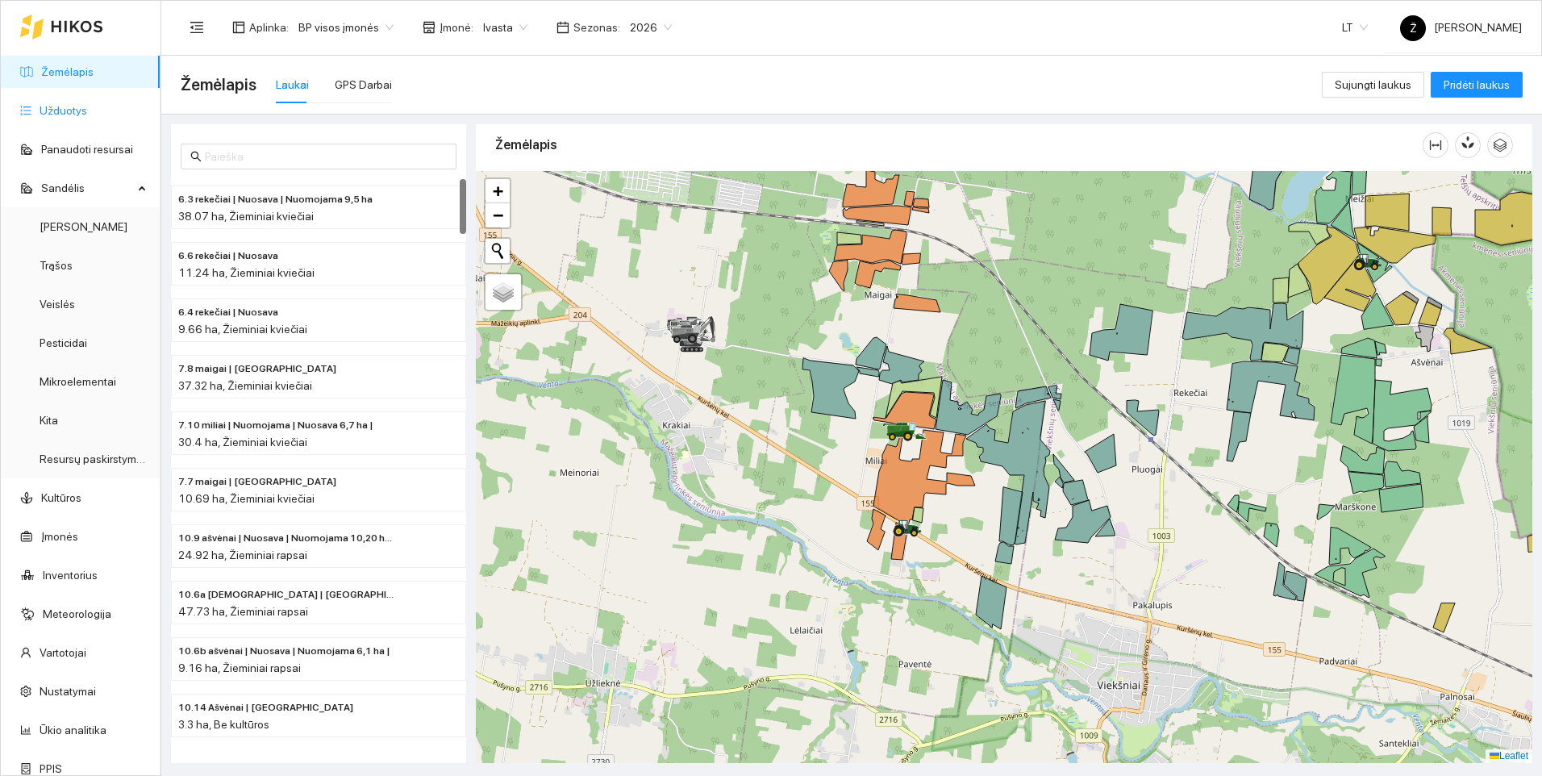
click at [72, 117] on link "Užduotys" at bounding box center [64, 110] width 48 height 13
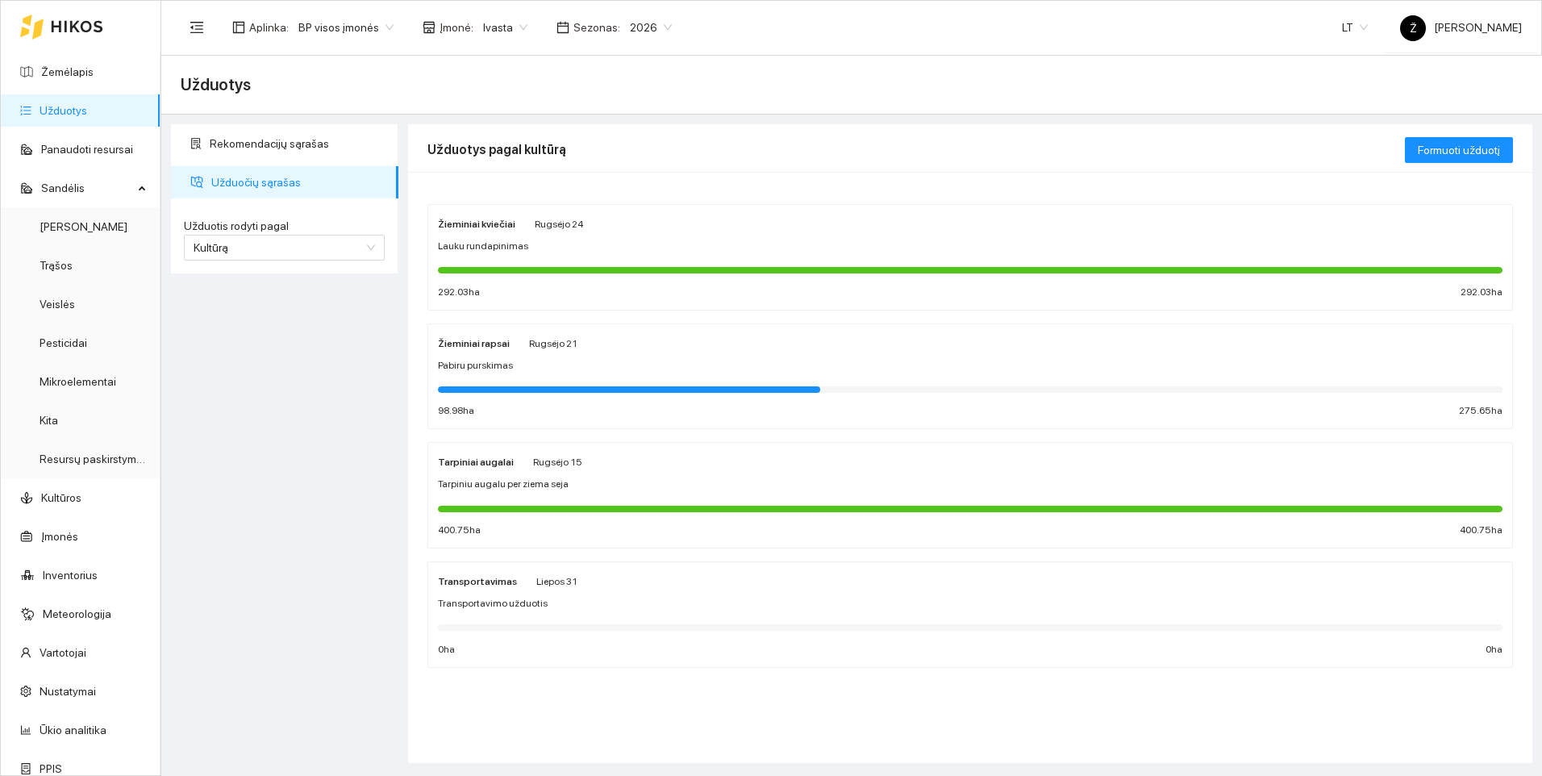
click at [506, 236] on div "Žieminiai kviečiai [PERSON_NAME][DATE] Lauku rundapinimas 292.03 ha 292.03 ha" at bounding box center [970, 258] width 1065 height 86
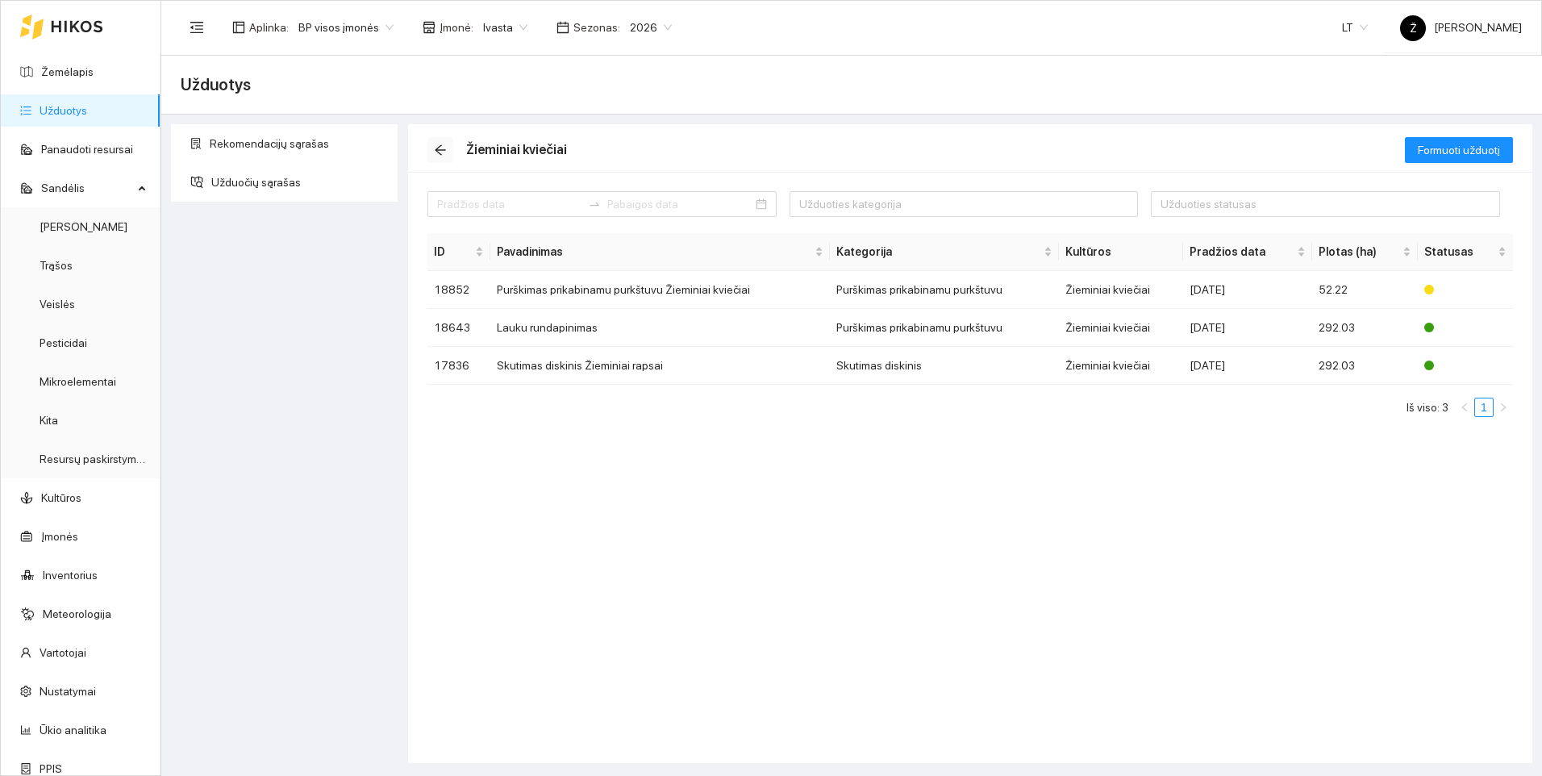
click at [447, 150] on span "arrow-left" at bounding box center [440, 150] width 24 height 13
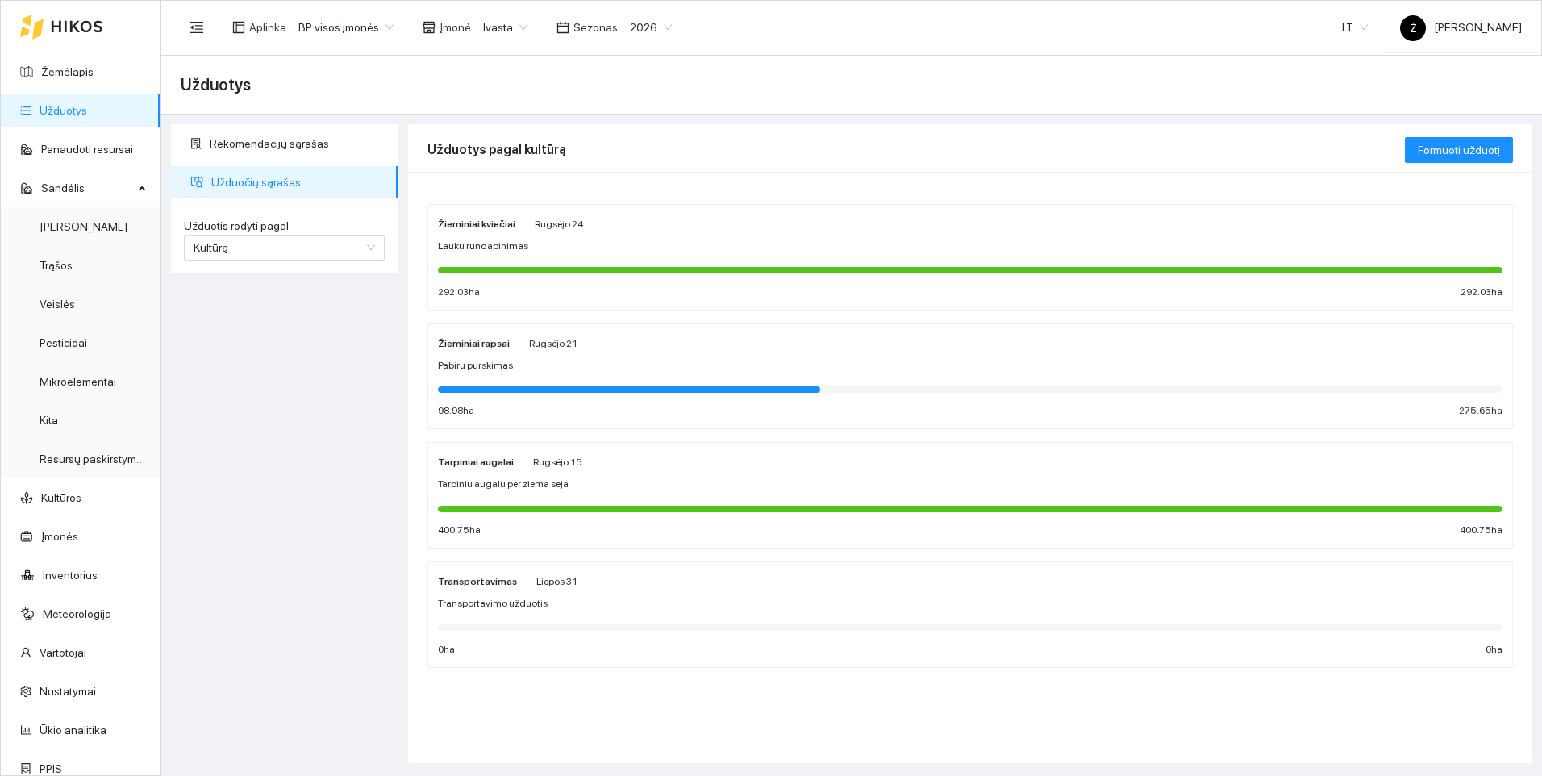
click at [357, 315] on div "Rekomendacijų sąrašas Užduočių sąrašas Užduotis rodyti pagal Kultūrą Užduotis r…" at bounding box center [284, 443] width 237 height 639
